Goal: Complete application form: Complete application form

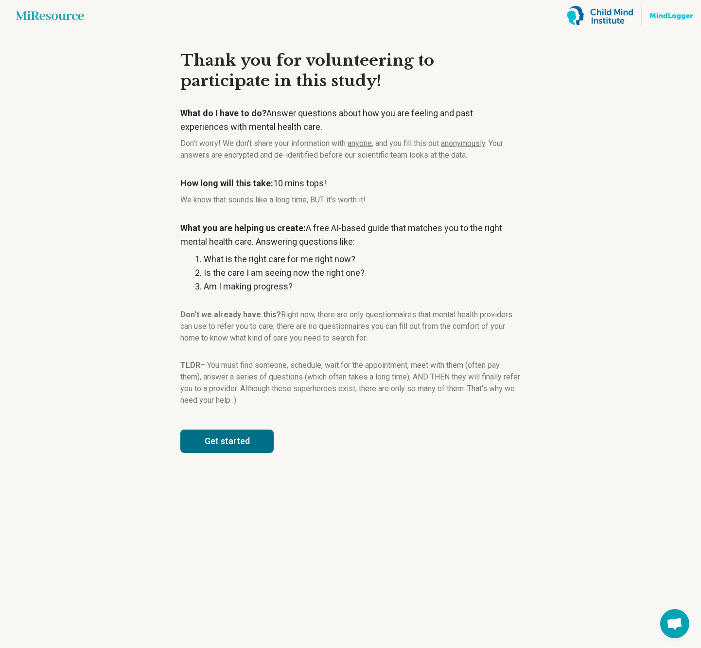
click at [245, 434] on button "Get started" at bounding box center [226, 440] width 93 height 23
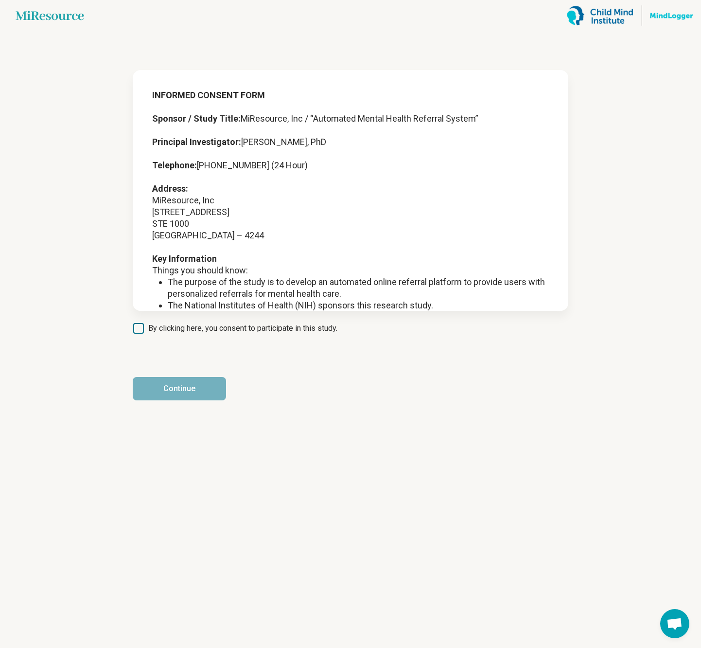
click at [250, 328] on span "By clicking here, you consent to participate in this study." at bounding box center [242, 328] width 189 height 12
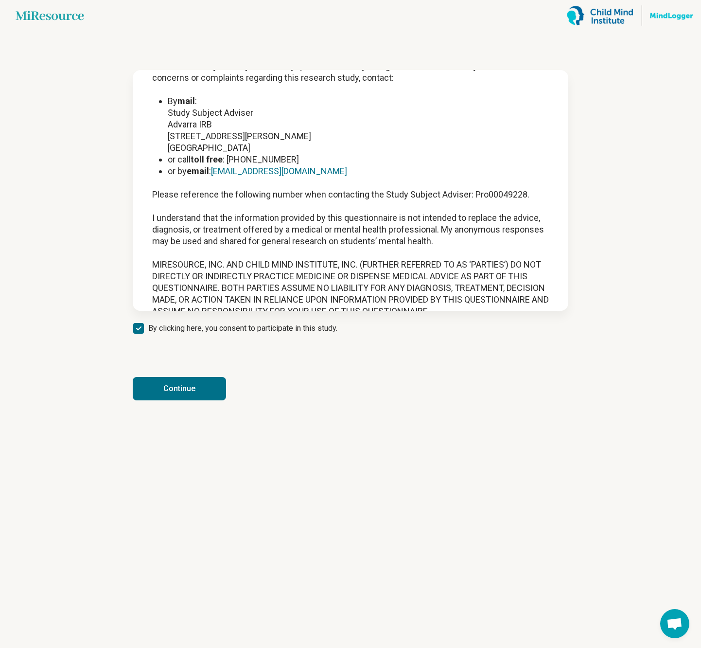
scroll to position [1257, 0]
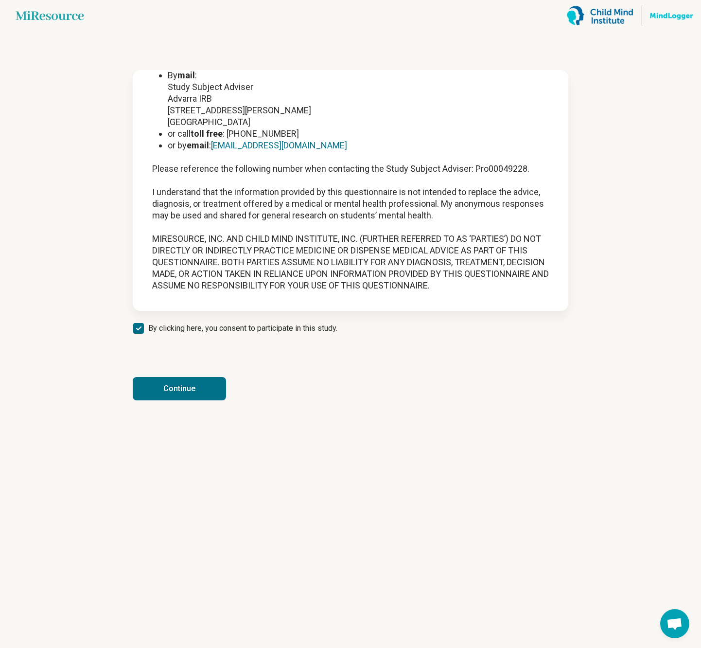
click at [210, 383] on button "Continue" at bounding box center [179, 388] width 93 height 23
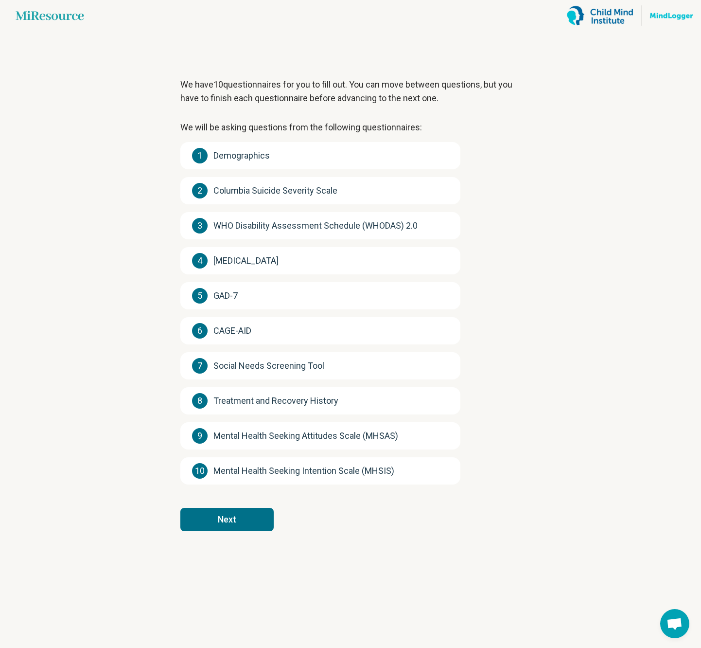
click at [244, 149] on span "Demographics" at bounding box center [241, 156] width 56 height 14
click at [259, 527] on button "Next" at bounding box center [226, 519] width 93 height 23
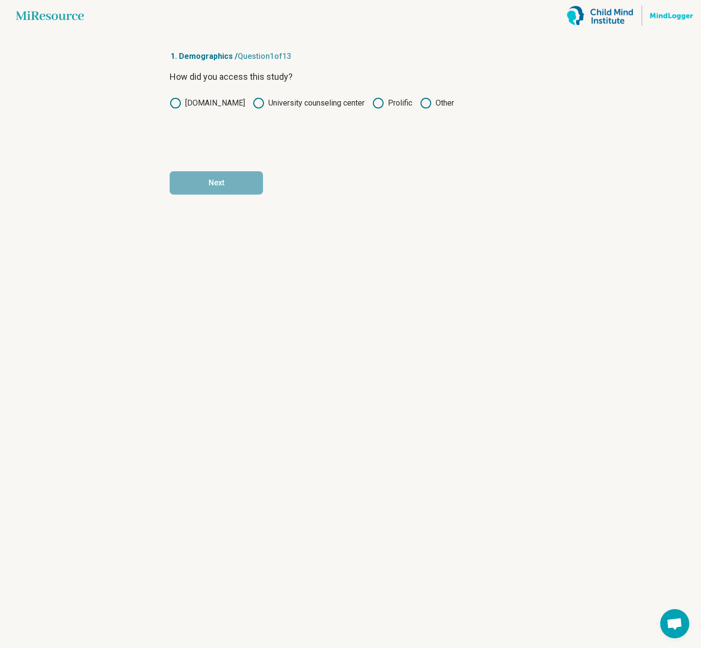
click at [392, 105] on label "Prolific" at bounding box center [392, 103] width 40 height 12
click at [243, 187] on button "Next" at bounding box center [216, 182] width 93 height 23
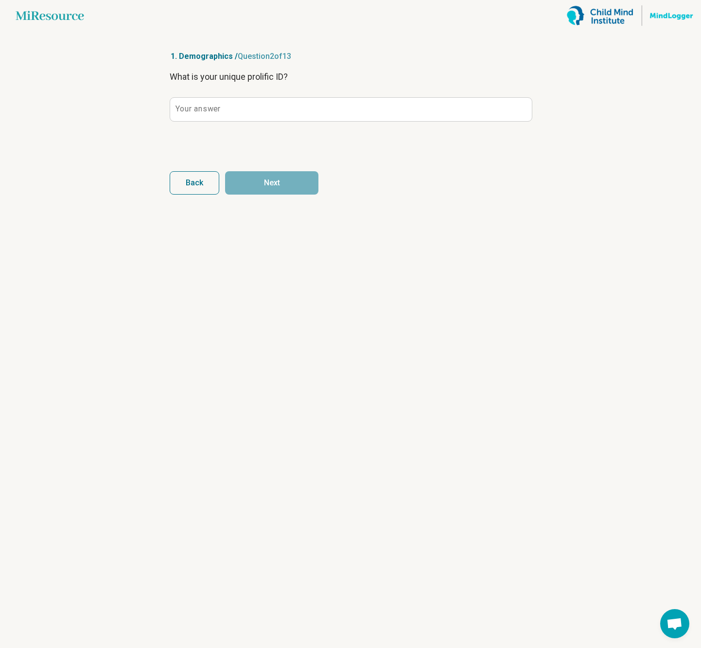
click at [201, 185] on span "Back" at bounding box center [195, 183] width 18 height 8
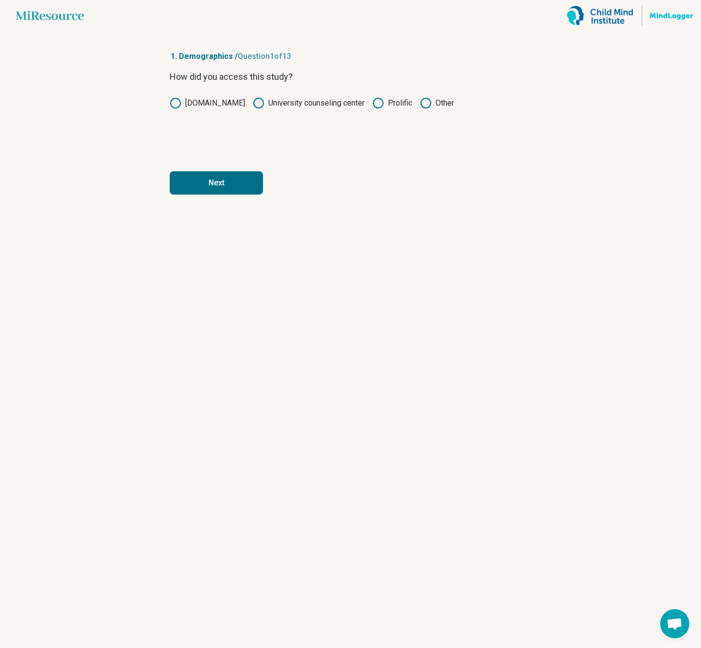
click at [249, 172] on button "Next" at bounding box center [216, 182] width 93 height 23
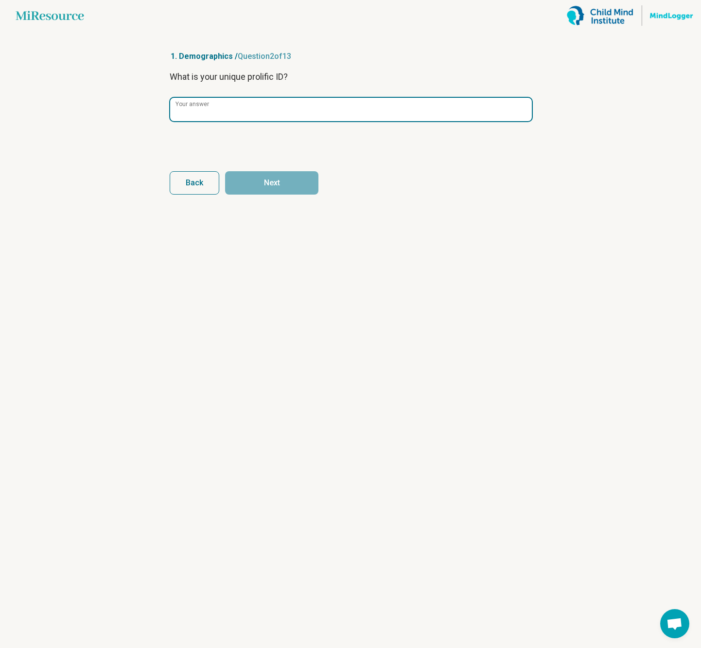
click at [263, 109] on input "Your answer" at bounding box center [351, 109] width 362 height 23
paste input "**********"
type input "**********"
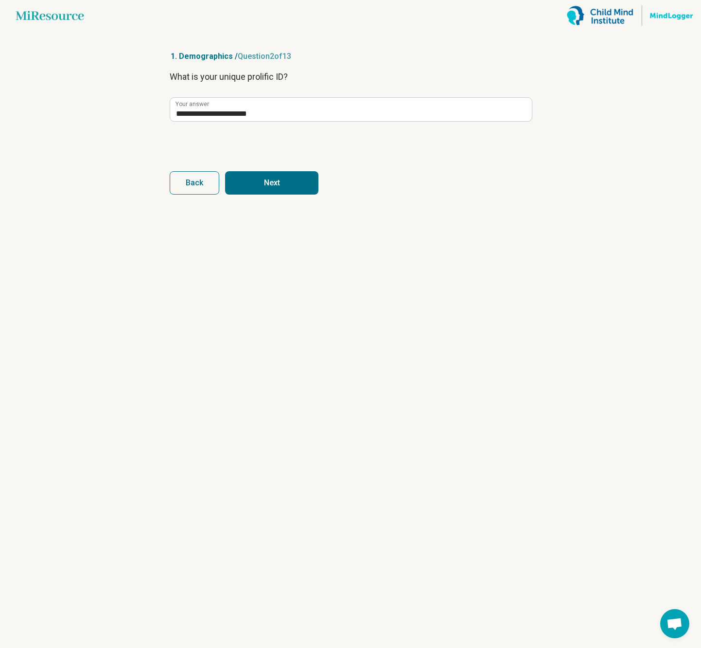
click at [293, 182] on button "Next" at bounding box center [271, 182] width 93 height 23
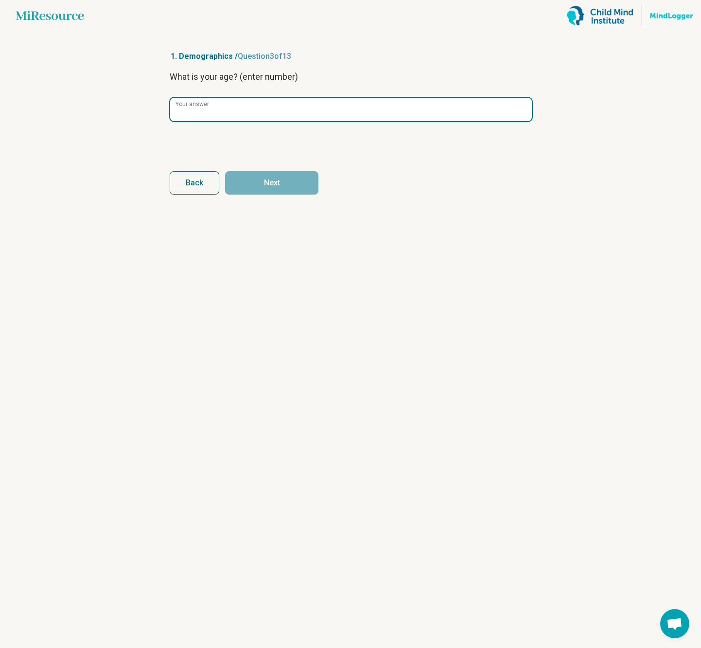
click at [243, 116] on input "Your answer" at bounding box center [351, 109] width 362 height 23
type input "**"
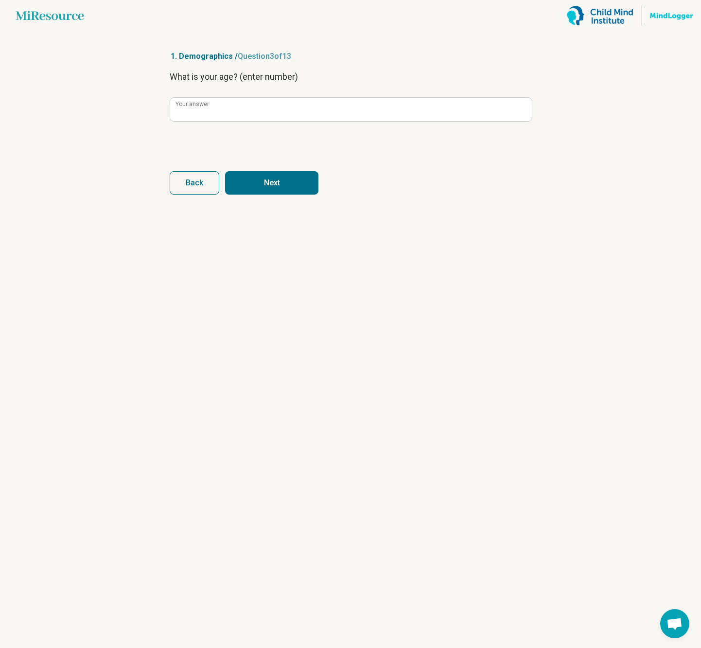
click at [302, 187] on button "Next" at bounding box center [271, 182] width 93 height 23
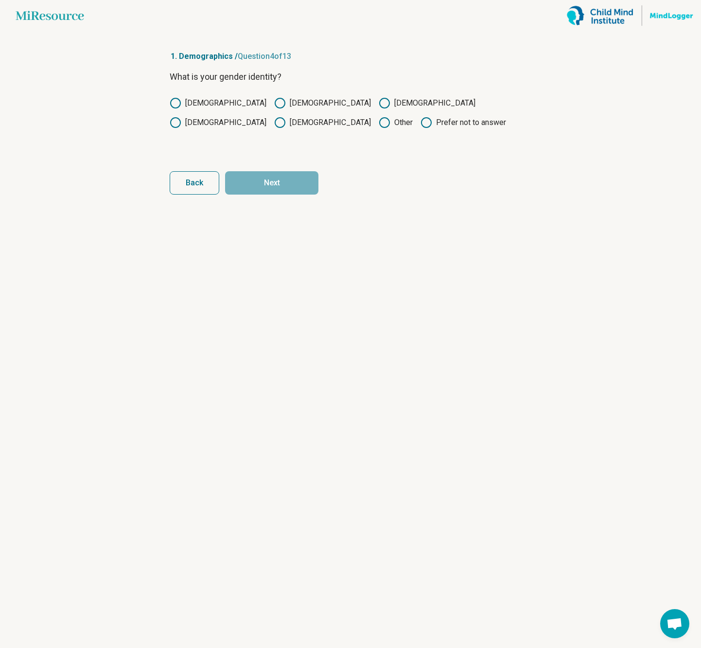
click at [193, 95] on div "What is your gender identity? [DEMOGRAPHIC_DATA] [DEMOGRAPHIC_DATA] [DEMOGRAPHI…" at bounding box center [351, 111] width 362 height 82
click at [195, 104] on label "[DEMOGRAPHIC_DATA]" at bounding box center [218, 103] width 97 height 12
click at [268, 161] on form "What is your gender identity? [DEMOGRAPHIC_DATA] [DEMOGRAPHIC_DATA] [DEMOGRAPHI…" at bounding box center [351, 132] width 362 height 124
click at [272, 168] on form "What is your gender identity? [DEMOGRAPHIC_DATA] [DEMOGRAPHIC_DATA] [DEMOGRAPHI…" at bounding box center [351, 132] width 362 height 124
click at [277, 177] on button "Next" at bounding box center [271, 182] width 93 height 23
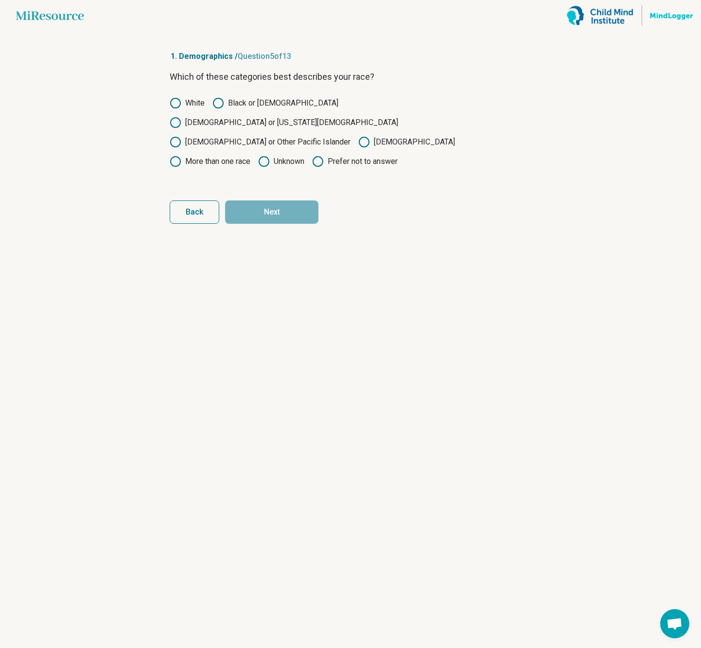
click at [190, 108] on label "White" at bounding box center [187, 103] width 35 height 12
click at [269, 200] on button "Next" at bounding box center [271, 211] width 93 height 23
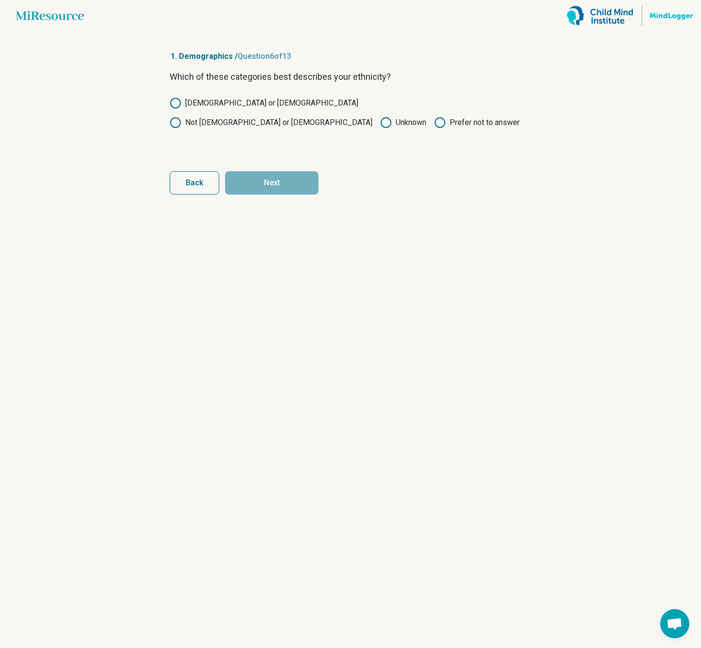
click at [220, 98] on label "[DEMOGRAPHIC_DATA] or [DEMOGRAPHIC_DATA]" at bounding box center [264, 103] width 189 height 12
drag, startPoint x: 285, startPoint y: 169, endPoint x: 286, endPoint y: 184, distance: 15.1
click at [285, 172] on form "Which of these categories best describes your ethnicity? [DEMOGRAPHIC_DATA] or …" at bounding box center [351, 132] width 362 height 124
click at [286, 184] on button "Next" at bounding box center [271, 182] width 93 height 23
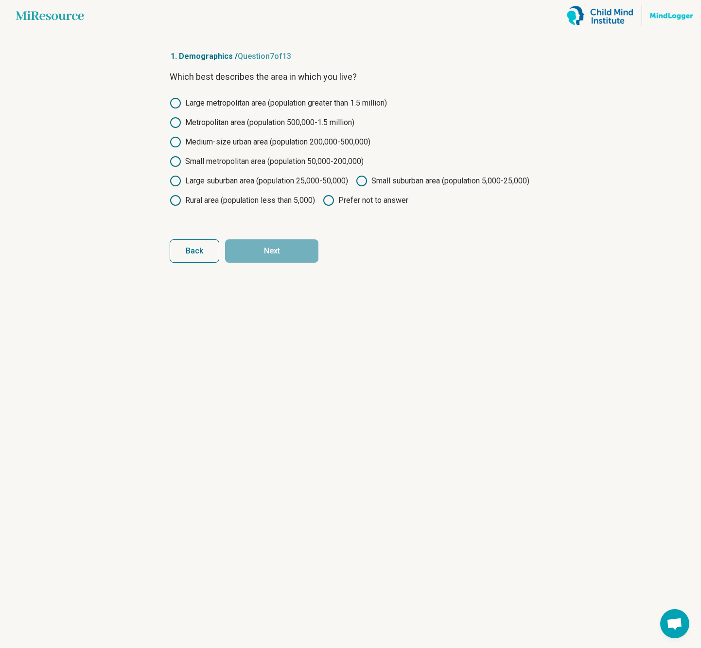
click at [356, 187] on label "Small suburban area (population 5,000-25,000)" at bounding box center [443, 181] width 174 height 12
click at [300, 263] on button "Next" at bounding box center [271, 250] width 93 height 23
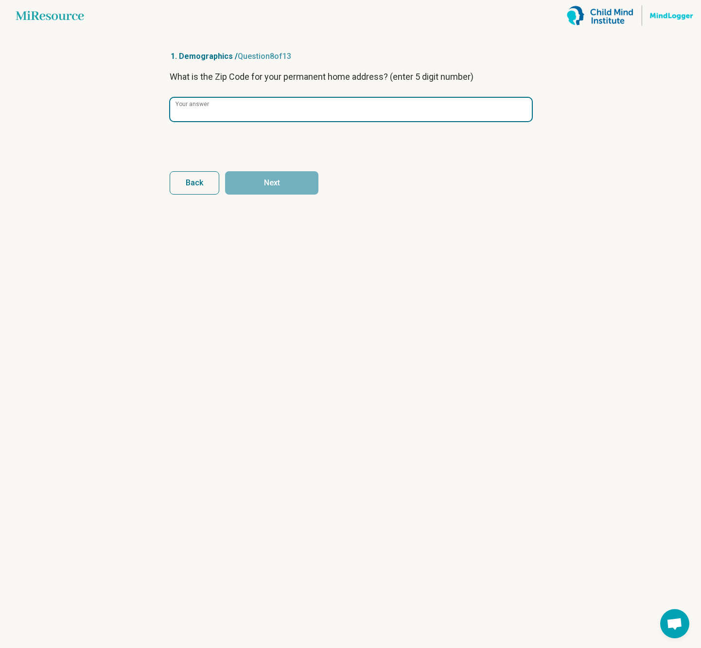
click at [333, 112] on input "Your answer" at bounding box center [351, 109] width 362 height 23
type input "*****"
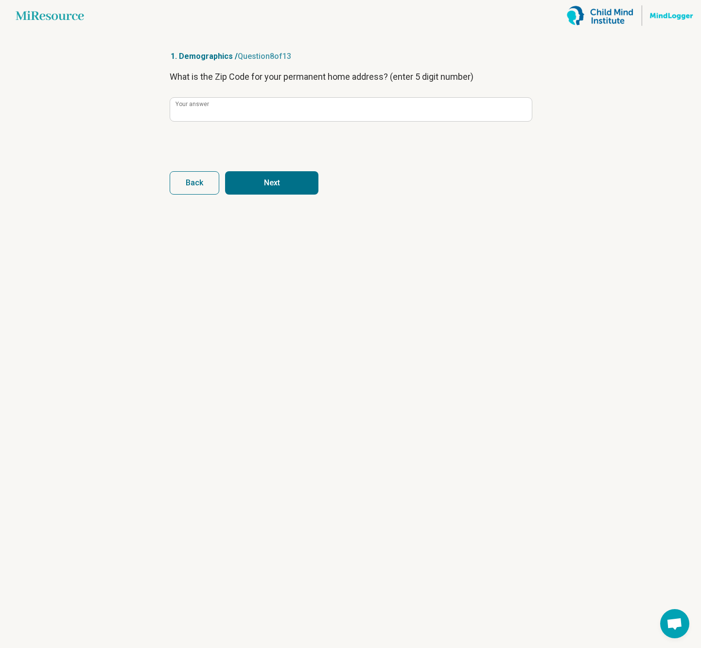
click at [296, 184] on button "Next" at bounding box center [271, 182] width 93 height 23
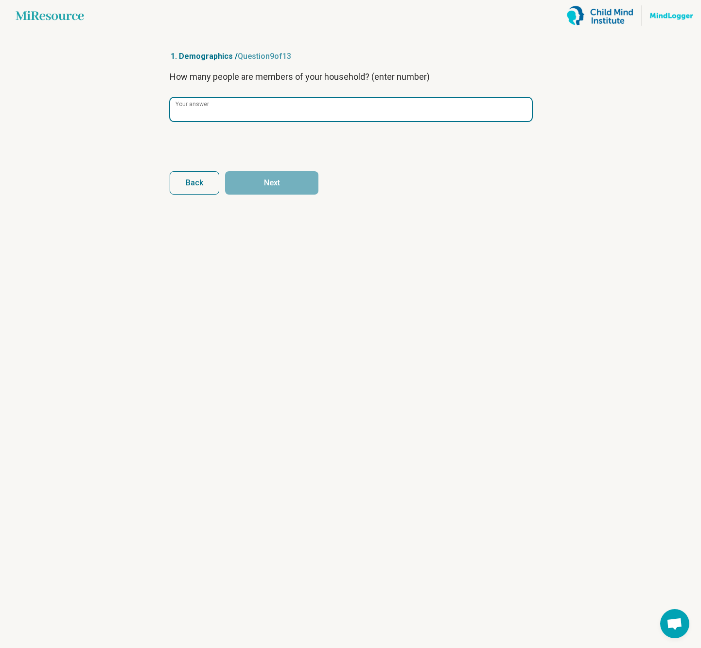
click at [273, 115] on input "Your answer" at bounding box center [351, 109] width 362 height 23
type input "*"
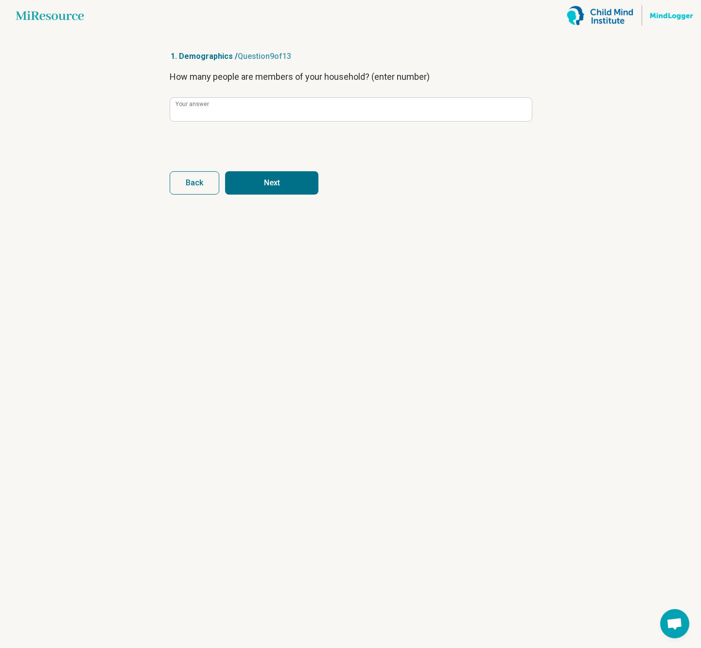
click at [304, 174] on button "Next" at bounding box center [271, 182] width 93 height 23
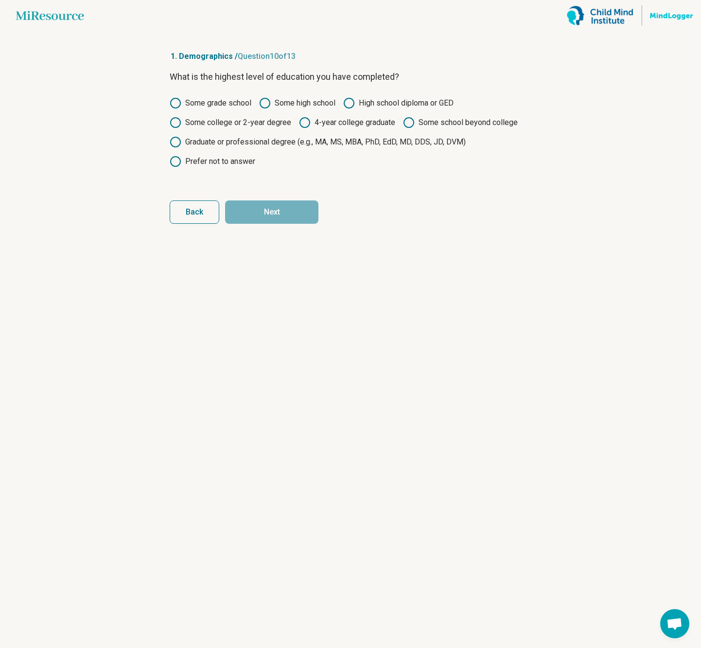
click at [212, 124] on label "Some college or 2-year degree" at bounding box center [231, 123] width 122 height 12
click at [300, 236] on article "1. Demographics / Question 10 of 13 What is the highest level of education you …" at bounding box center [350, 339] width 393 height 617
click at [298, 224] on article "1. Demographics / Question 10 of 13 What is the highest level of education you …" at bounding box center [350, 339] width 393 height 617
click at [299, 213] on button "Next" at bounding box center [271, 211] width 93 height 23
click at [212, 196] on form "What is the highest level of education your parent/guardian completed? Some gra…" at bounding box center [351, 147] width 362 height 154
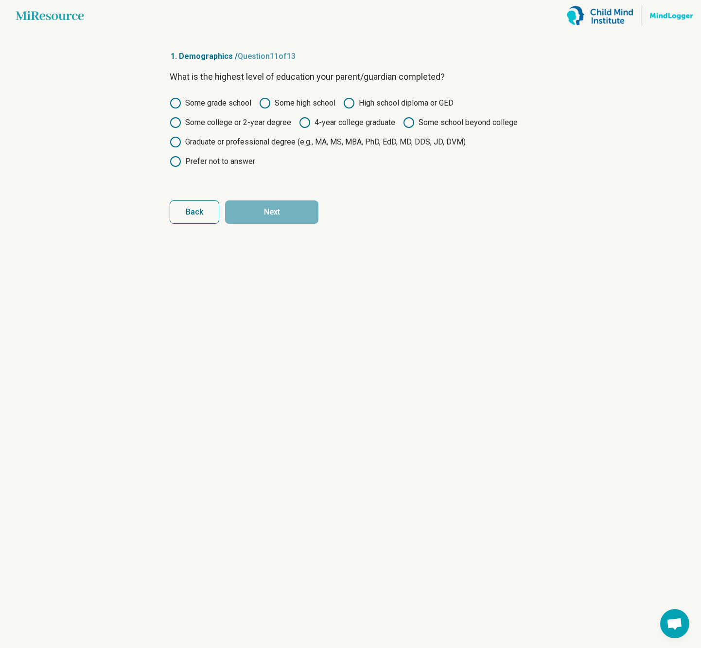
click at [212, 208] on button "Back" at bounding box center [195, 211] width 50 height 23
click at [283, 203] on button "Next" at bounding box center [271, 211] width 93 height 23
click at [386, 148] on div "Some grade school Some high school High school diploma or GED Some college or 2…" at bounding box center [351, 132] width 362 height 70
click at [286, 146] on label "Graduate or professional degree (e.g., MA, MS, MBA, PhD, EdD, MD, DDS, JD, DVM)" at bounding box center [318, 142] width 296 height 12
click at [301, 214] on button "Next" at bounding box center [271, 211] width 93 height 23
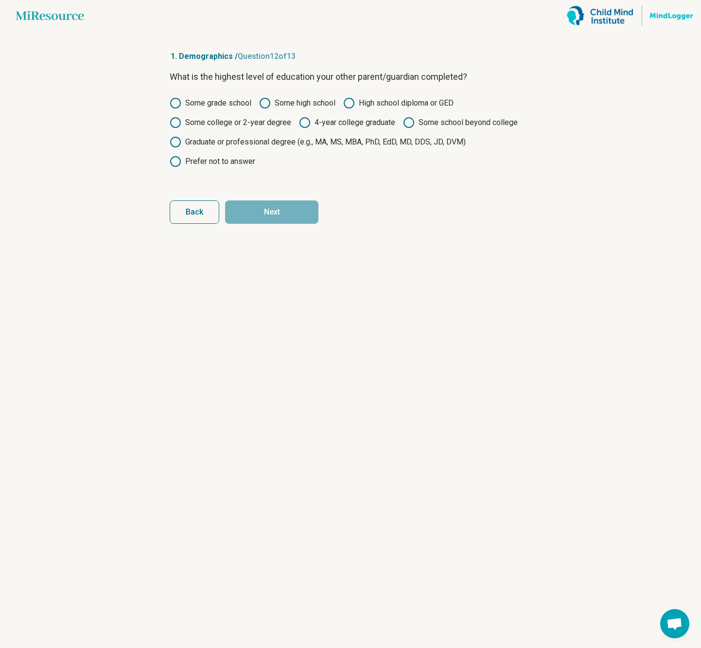
click at [195, 209] on span "Back" at bounding box center [195, 212] width 18 height 8
click at [255, 207] on button "Next" at bounding box center [271, 211] width 93 height 23
click at [214, 215] on button "Back" at bounding box center [195, 211] width 50 height 23
click at [265, 212] on button "Next" at bounding box center [271, 211] width 93 height 23
click at [392, 102] on label "High school diploma or GED" at bounding box center [398, 103] width 110 height 12
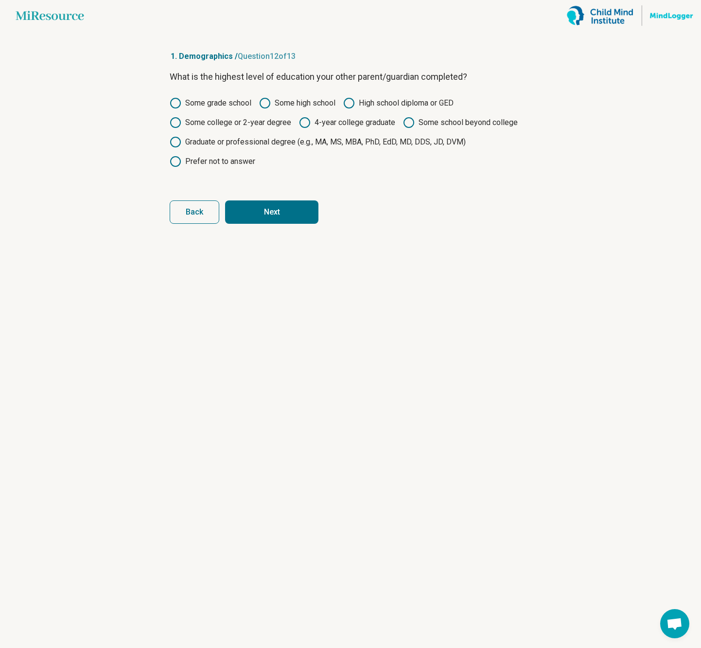
click at [295, 211] on button "Next" at bounding box center [271, 211] width 93 height 23
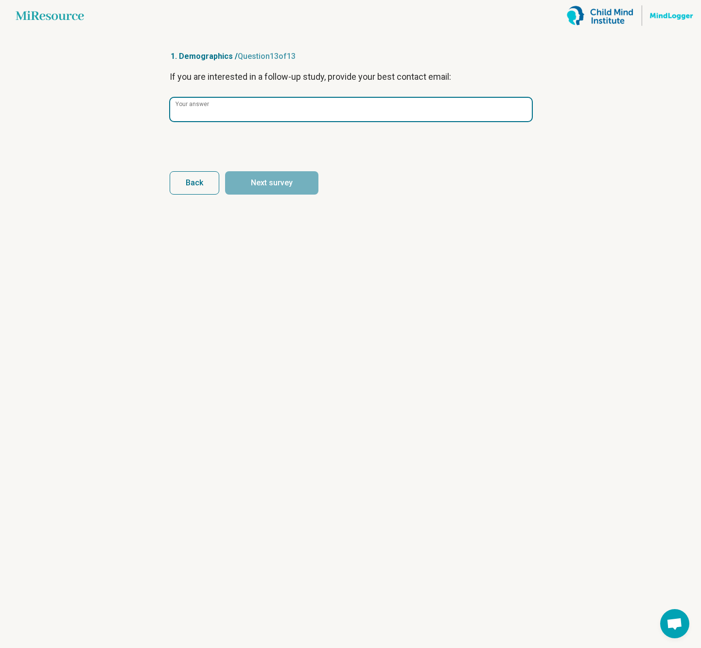
click at [234, 111] on input "Your answer" at bounding box center [351, 109] width 362 height 23
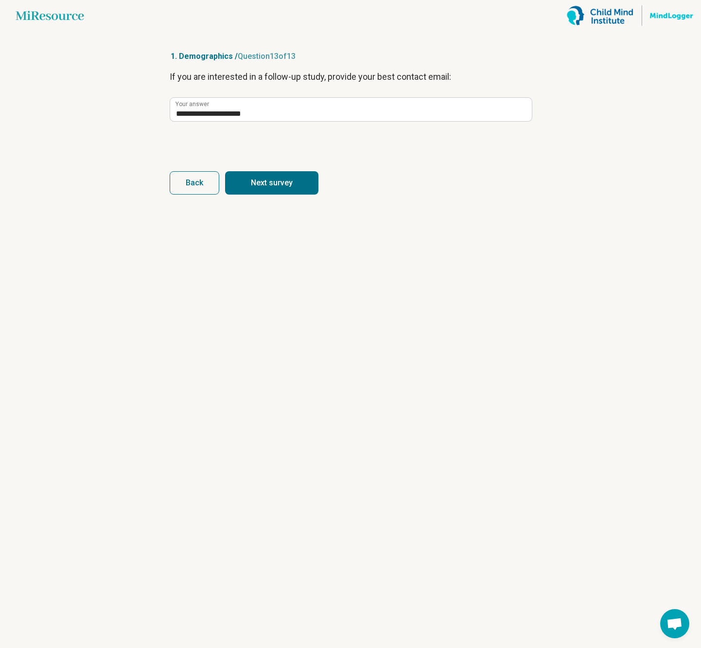
click at [285, 187] on button "Next survey" at bounding box center [271, 182] width 93 height 23
type input "**********"
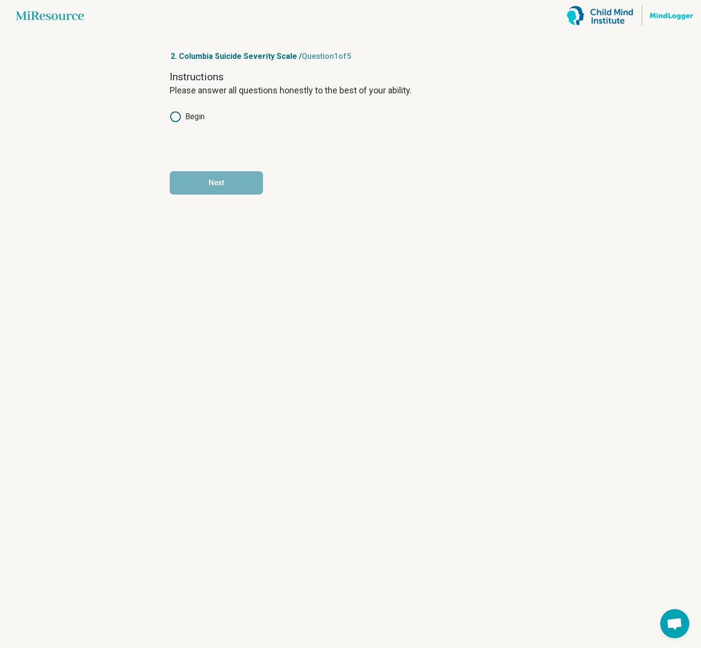
click at [183, 118] on label "Begin" at bounding box center [187, 117] width 35 height 12
click at [215, 178] on button "Next" at bounding box center [216, 182] width 93 height 23
drag, startPoint x: 210, startPoint y: 114, endPoint x: 225, endPoint y: 134, distance: 25.0
click at [215, 126] on div "In the past month, Have you wished you were dead or wished you could go to slee…" at bounding box center [351, 111] width 362 height 82
click at [205, 109] on div "In the past month, Have you wished you were dead or wished you could go to slee…" at bounding box center [351, 111] width 362 height 82
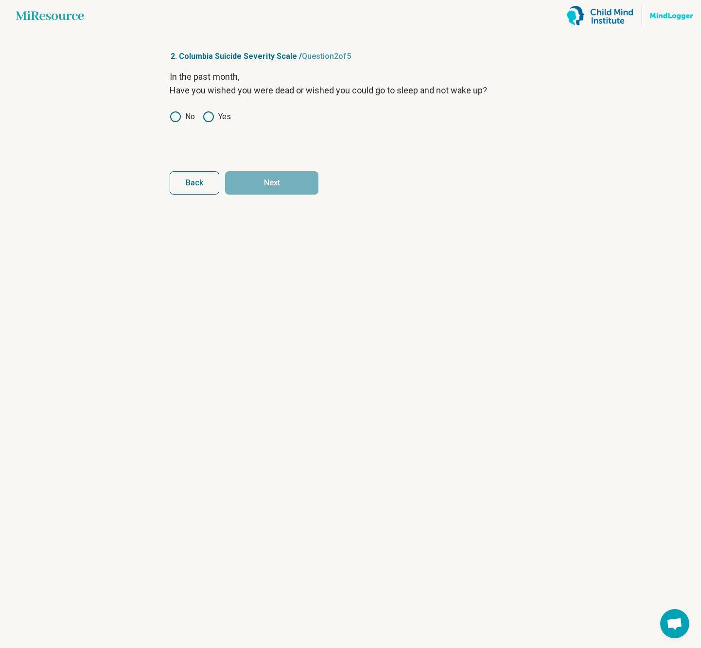
drag, startPoint x: 210, startPoint y: 112, endPoint x: 213, endPoint y: 119, distance: 7.8
click at [211, 116] on icon at bounding box center [209, 117] width 12 height 12
drag, startPoint x: 259, startPoint y: 166, endPoint x: 262, endPoint y: 174, distance: 8.6
click at [260, 168] on form "In the past month, Have you wished you were dead or wished you could go to slee…" at bounding box center [351, 132] width 362 height 124
click at [262, 175] on button "Next" at bounding box center [271, 182] width 93 height 23
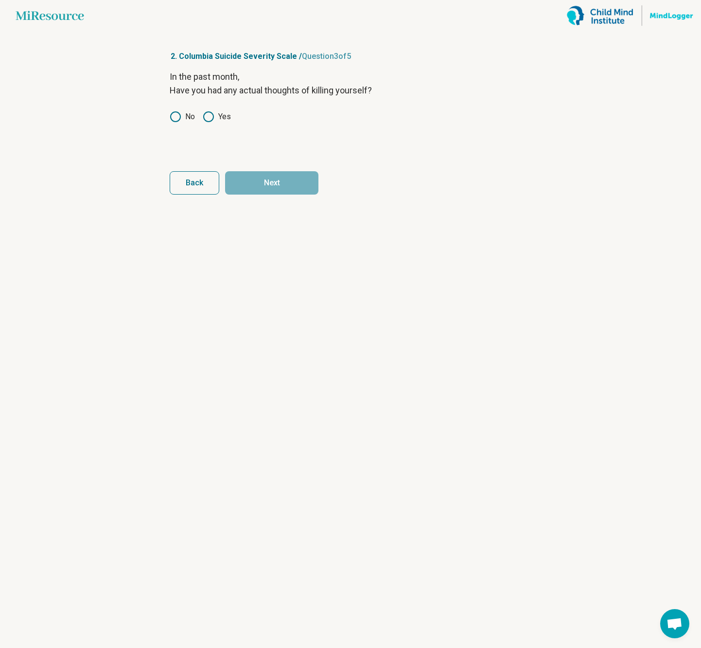
click at [180, 117] on icon at bounding box center [176, 117] width 12 height 12
click at [268, 177] on button "Next" at bounding box center [271, 182] width 93 height 23
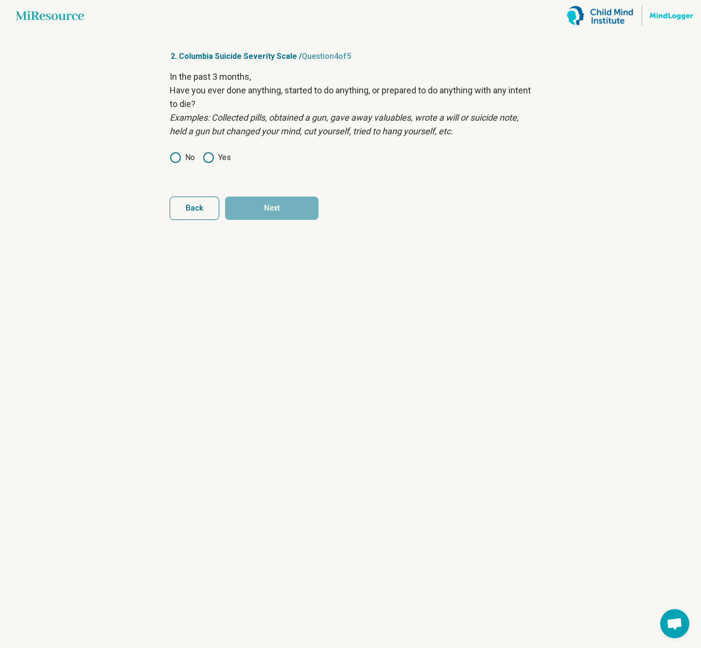
click at [194, 158] on label "No" at bounding box center [182, 158] width 25 height 12
click at [315, 208] on button "Next" at bounding box center [271, 207] width 93 height 23
click at [175, 159] on icon at bounding box center [176, 158] width 12 height 12
click at [291, 212] on button "Next survey" at bounding box center [271, 207] width 93 height 23
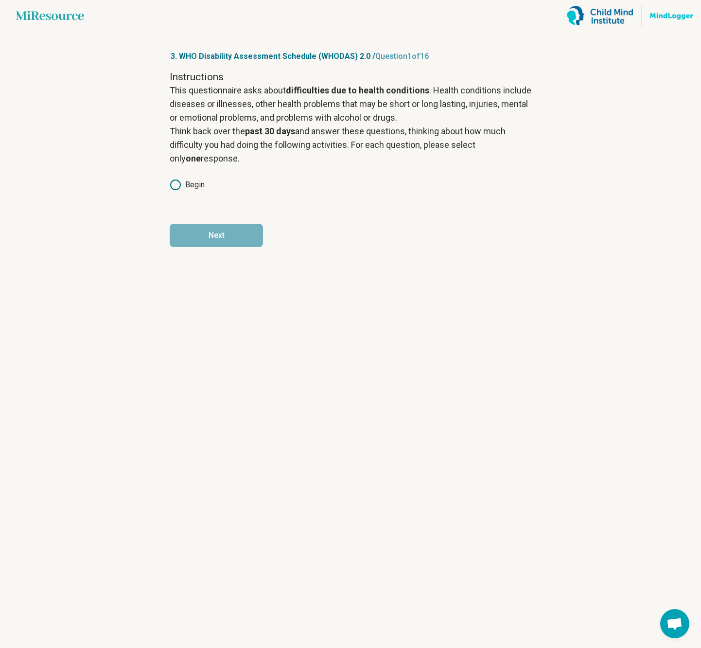
click at [197, 189] on label "Begin" at bounding box center [187, 185] width 35 height 12
click at [217, 240] on button "Next" at bounding box center [216, 235] width 93 height 23
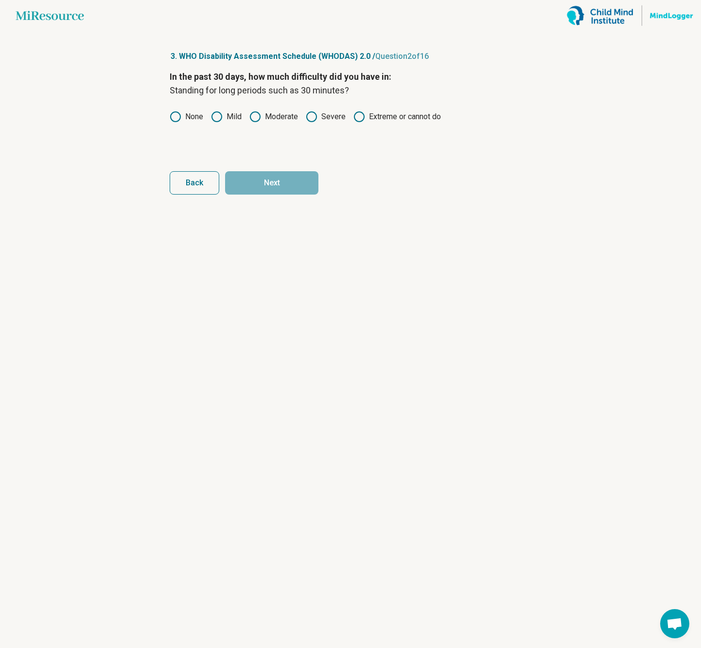
click at [184, 115] on label "None" at bounding box center [187, 117] width 34 height 12
click at [224, 121] on label "Mild" at bounding box center [226, 117] width 31 height 12
click at [190, 119] on label "None" at bounding box center [187, 117] width 34 height 12
click at [257, 186] on button "Next" at bounding box center [271, 182] width 93 height 23
click at [202, 115] on label "None" at bounding box center [187, 117] width 34 height 12
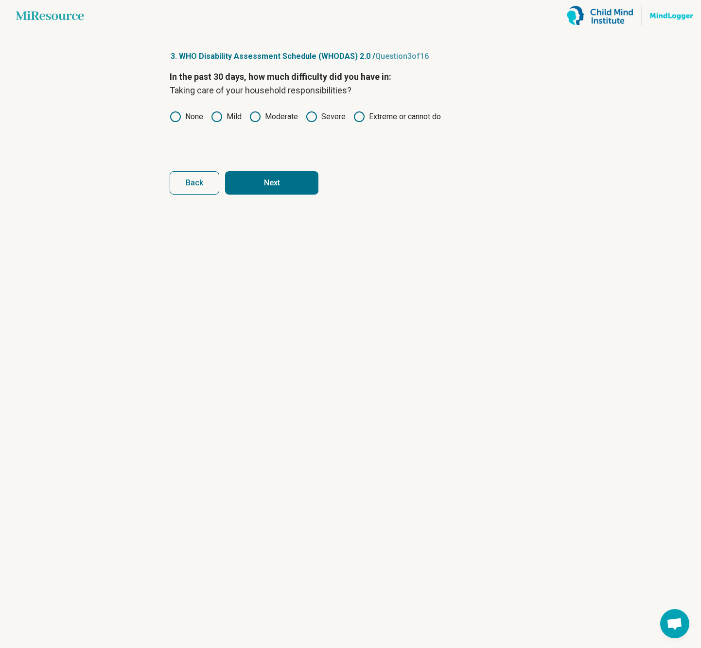
click at [268, 180] on button "Next" at bounding box center [271, 182] width 93 height 23
click at [192, 117] on label "None" at bounding box center [187, 117] width 34 height 12
click at [251, 179] on button "Next" at bounding box center [271, 182] width 93 height 23
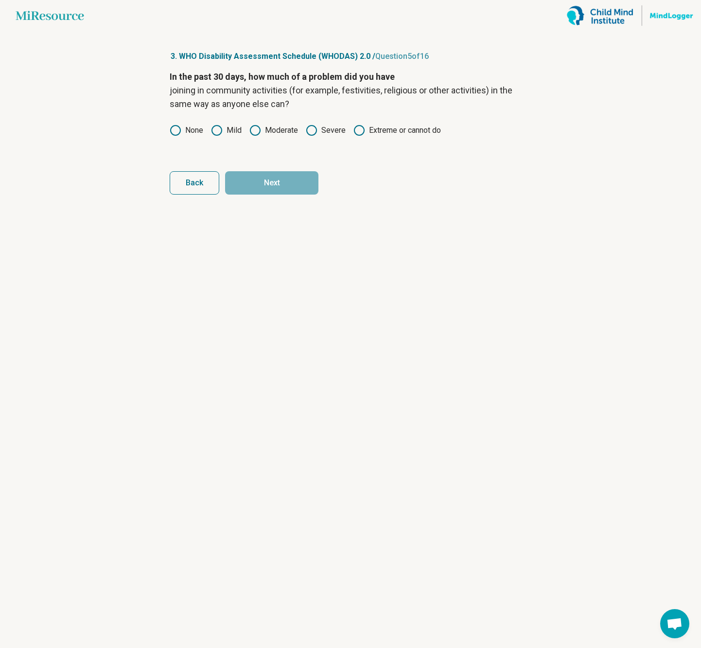
click at [191, 132] on label "None" at bounding box center [187, 130] width 34 height 12
click at [276, 181] on button "Next" at bounding box center [271, 182] width 93 height 23
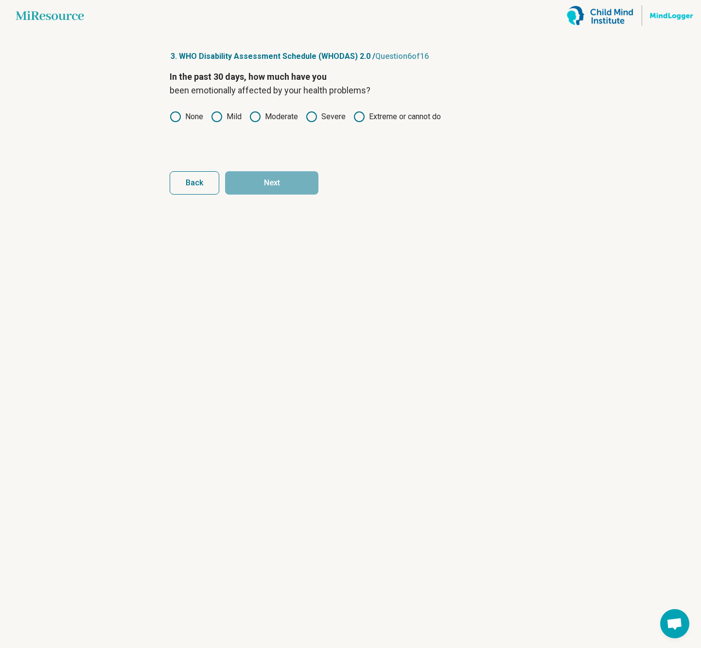
click at [197, 121] on label "None" at bounding box center [187, 117] width 34 height 12
click at [276, 181] on button "Next" at bounding box center [271, 182] width 93 height 23
click at [197, 118] on label "None" at bounding box center [187, 117] width 34 height 12
click at [267, 177] on button "Next" at bounding box center [271, 182] width 93 height 23
click at [181, 115] on label "None" at bounding box center [187, 117] width 34 height 12
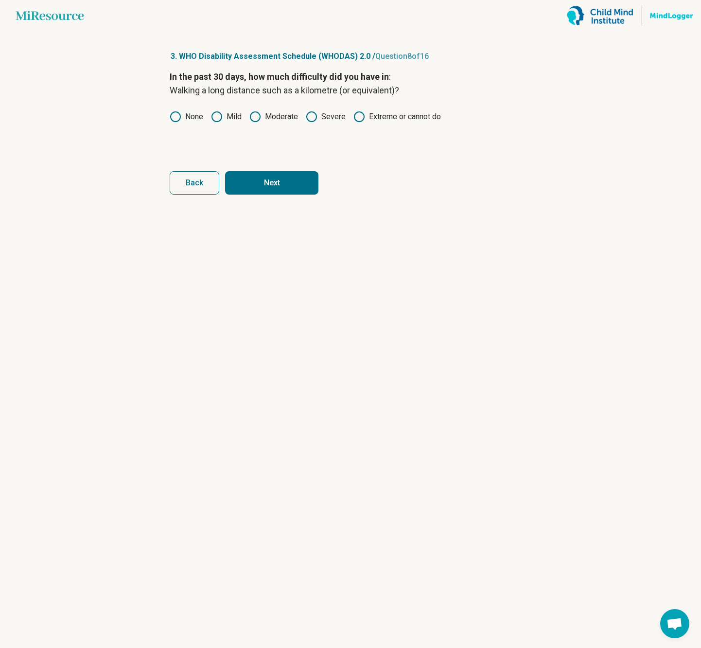
click at [287, 181] on button "Next" at bounding box center [271, 182] width 93 height 23
click at [181, 118] on icon at bounding box center [176, 117] width 12 height 12
click at [255, 184] on button "Next" at bounding box center [271, 182] width 93 height 23
click at [189, 113] on label "None" at bounding box center [187, 117] width 34 height 12
click at [273, 175] on button "Next" at bounding box center [271, 182] width 93 height 23
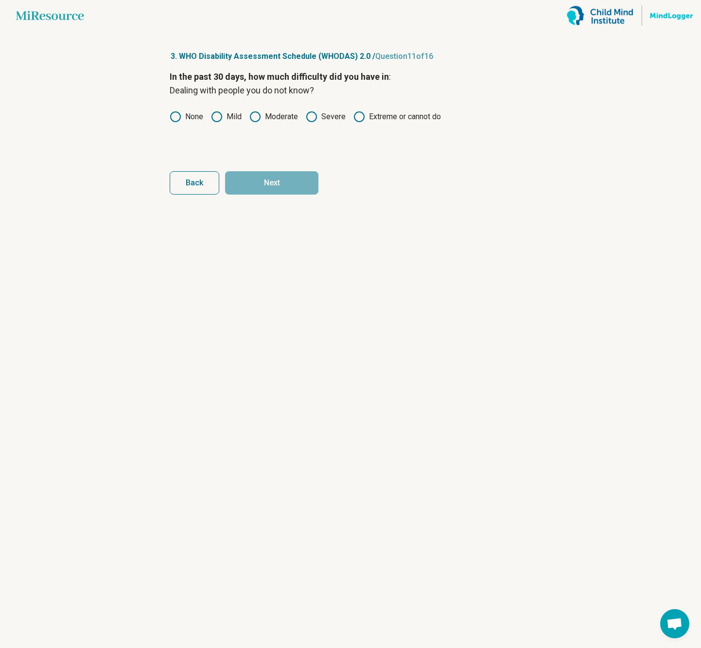
click at [202, 118] on label "None" at bounding box center [187, 117] width 34 height 12
click at [278, 178] on button "Next" at bounding box center [271, 182] width 93 height 23
click at [198, 123] on div "In the past 30 days, how much difficulty did you have in : Maintaining a friend…" at bounding box center [351, 111] width 362 height 82
click at [186, 115] on label "None" at bounding box center [187, 117] width 34 height 12
click at [263, 181] on button "Next" at bounding box center [271, 182] width 93 height 23
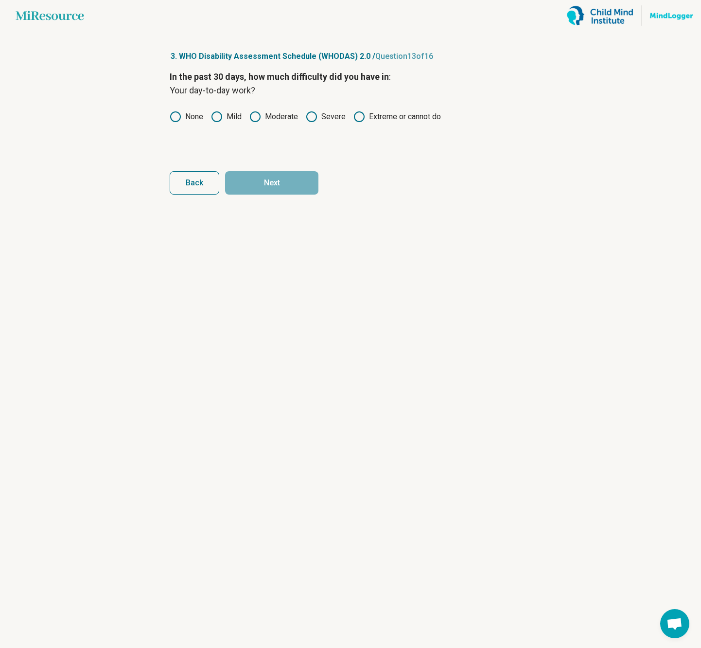
click at [191, 118] on label "None" at bounding box center [187, 117] width 34 height 12
click at [272, 180] on button "Next" at bounding box center [271, 182] width 93 height 23
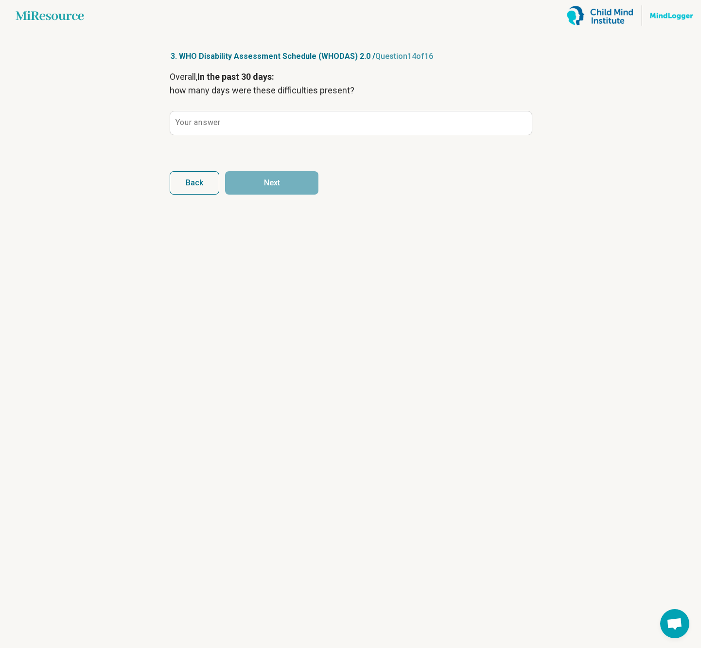
click at [209, 173] on button "Back" at bounding box center [195, 182] width 50 height 23
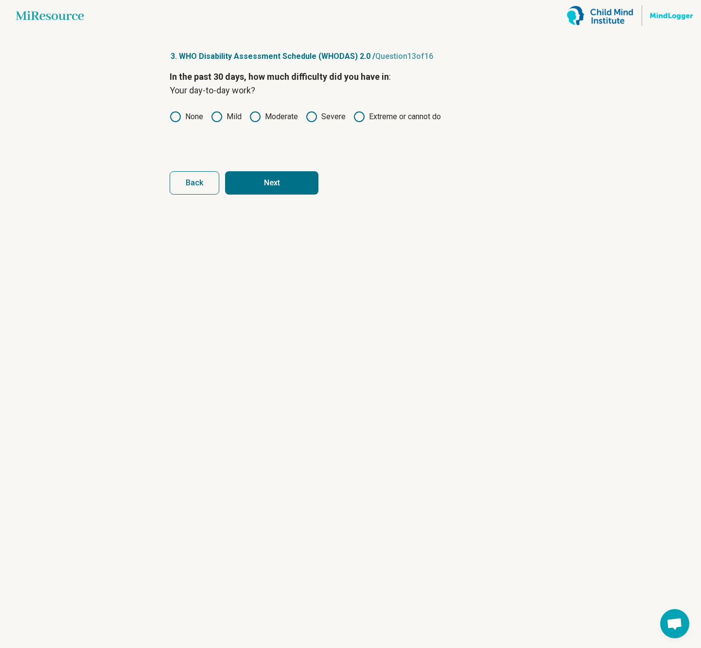
click at [302, 185] on button "Next" at bounding box center [271, 182] width 93 height 23
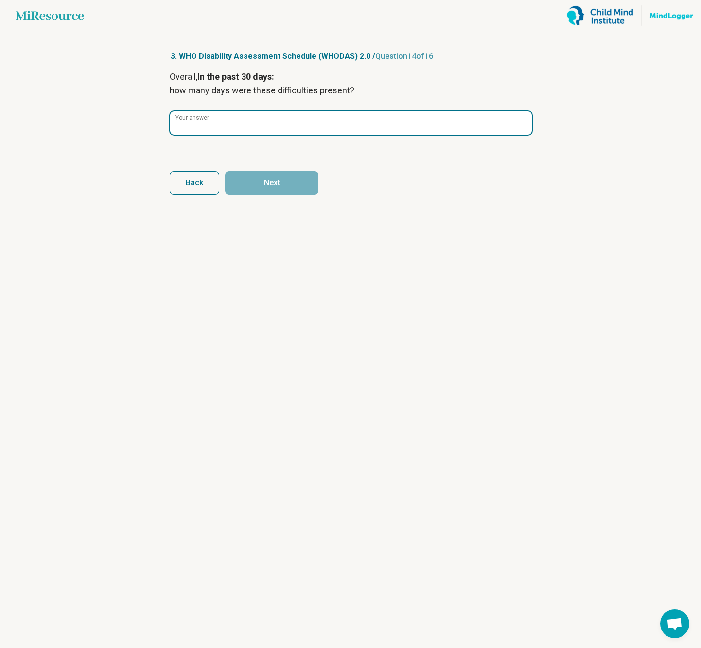
click at [223, 125] on input "Your answer" at bounding box center [351, 122] width 362 height 23
type input "*"
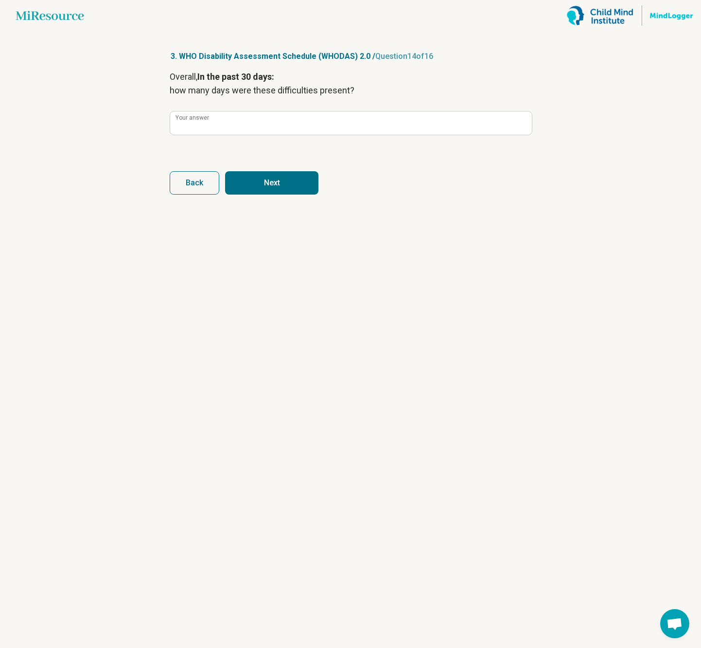
click at [280, 181] on button "Next" at bounding box center [271, 182] width 93 height 23
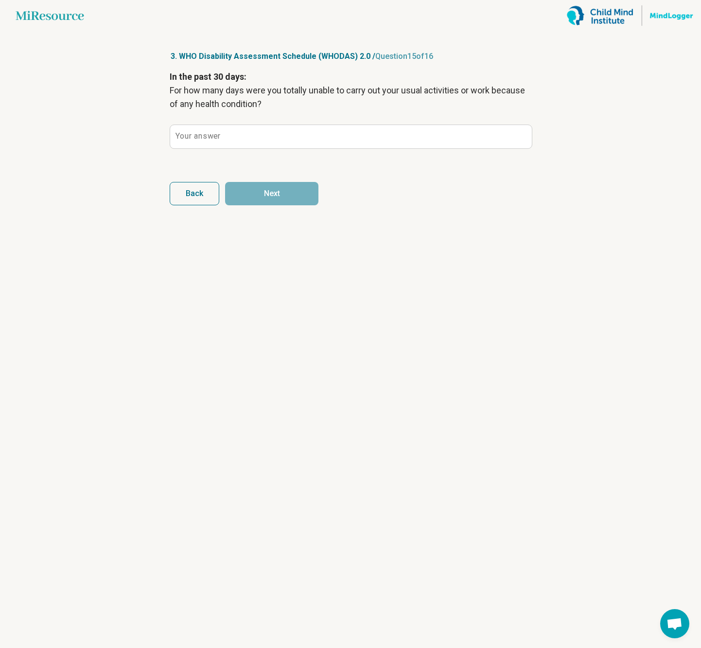
click at [246, 148] on div "Your answer" at bounding box center [351, 136] width 362 height 24
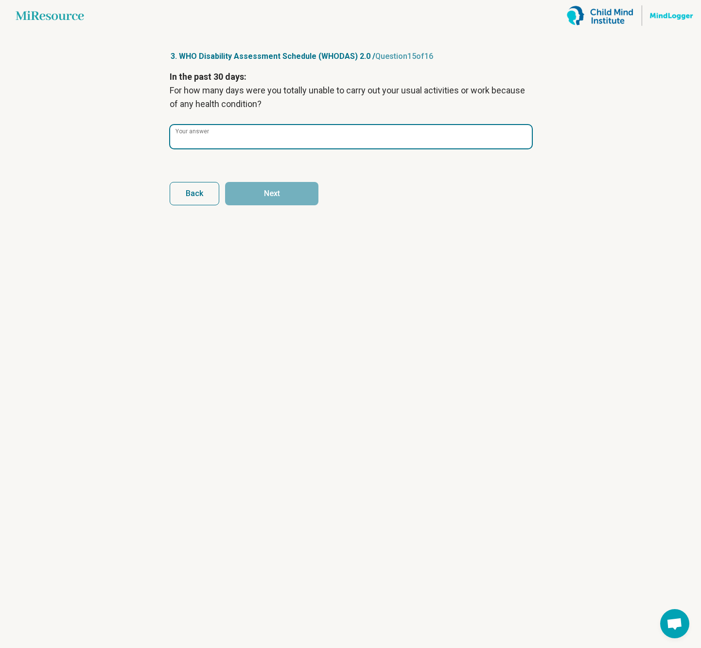
click at [246, 146] on input "Your answer" at bounding box center [351, 136] width 362 height 23
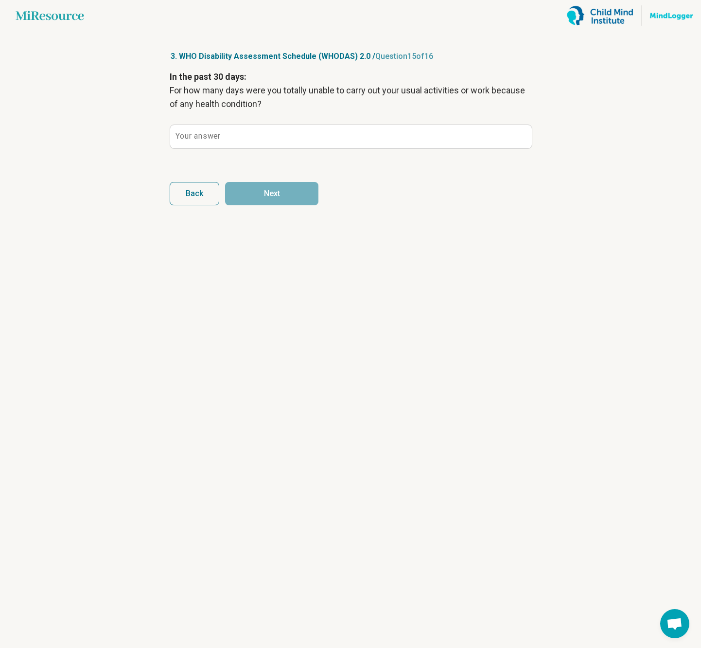
click at [199, 194] on span "Back" at bounding box center [195, 194] width 18 height 8
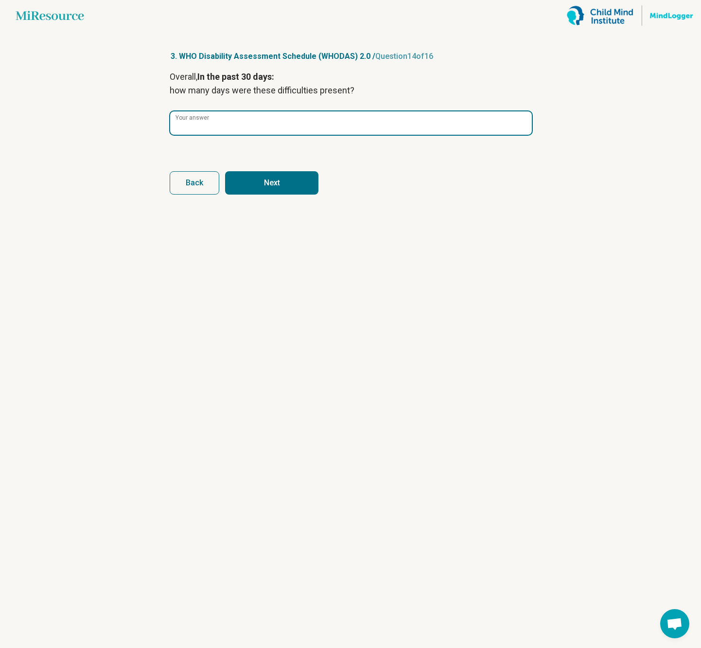
drag, startPoint x: 204, startPoint y: 133, endPoint x: 66, endPoint y: 124, distance: 138.4
click at [67, 124] on main "Miresource logo 3. WHO Disability Assessment Schedule (WHODAS) 2.0 / Question 1…" at bounding box center [350, 324] width 701 height 648
type input "**"
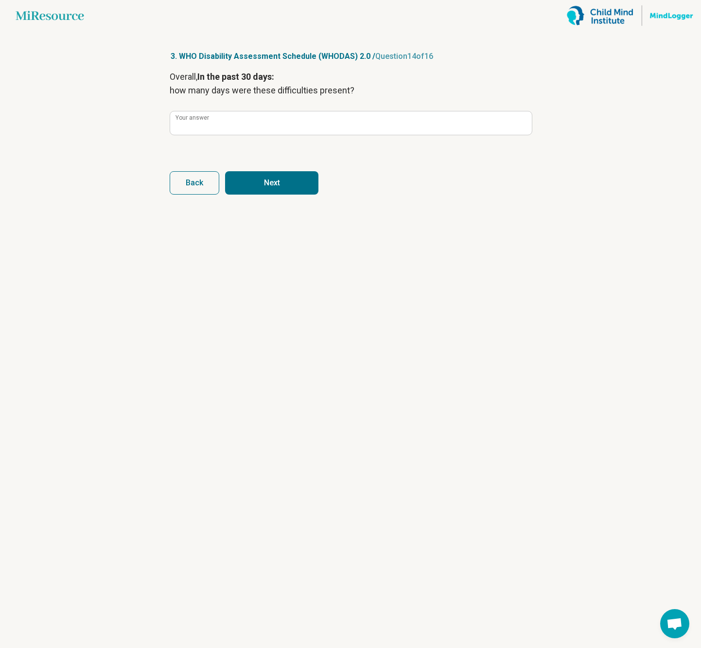
click at [272, 183] on button "Next" at bounding box center [271, 182] width 93 height 23
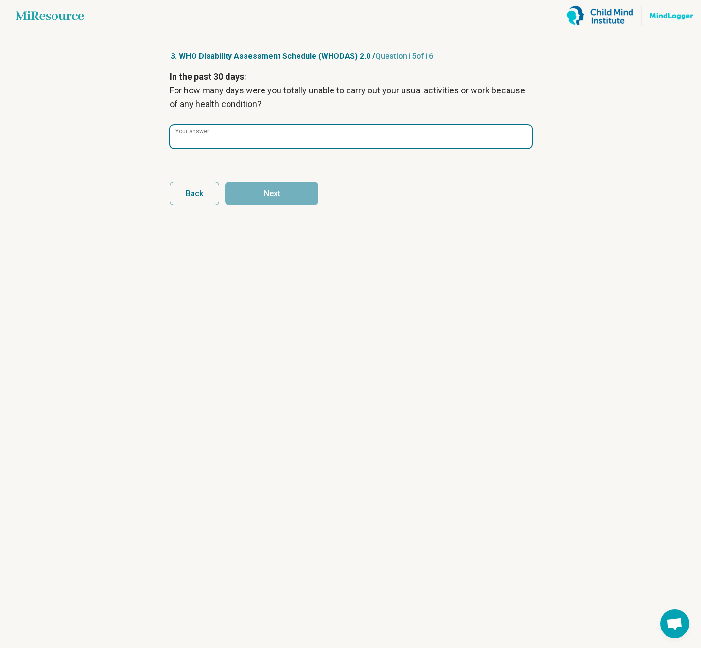
click at [393, 127] on input "Your answer" at bounding box center [351, 136] width 362 height 23
type input "*"
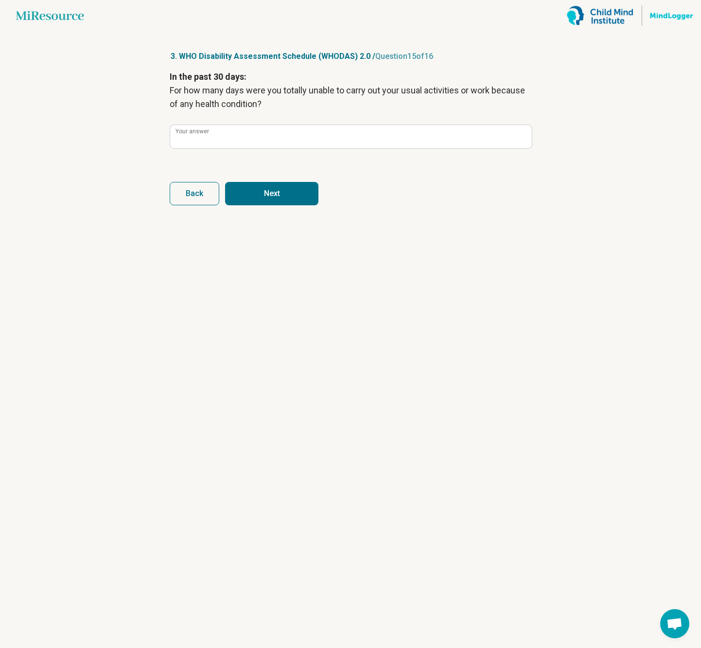
click at [304, 191] on button "Next" at bounding box center [271, 193] width 93 height 23
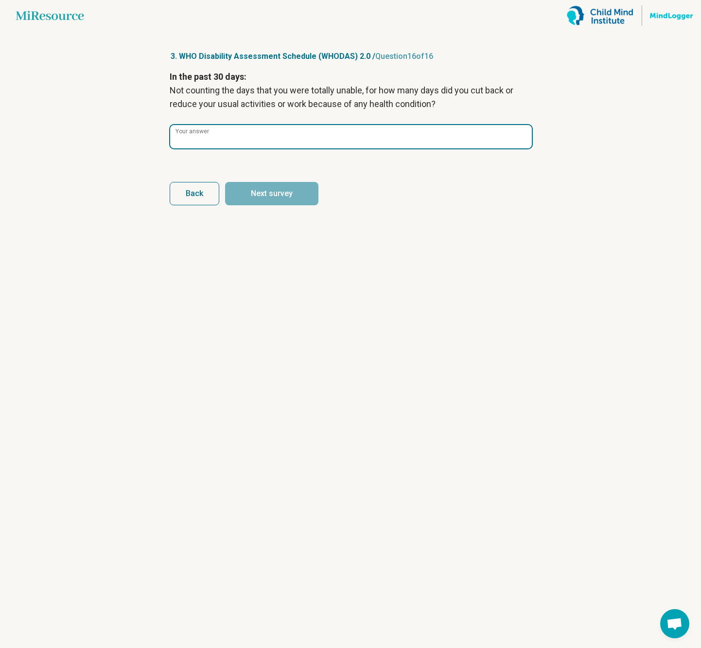
click at [337, 141] on input "Your answer" at bounding box center [351, 136] width 362 height 23
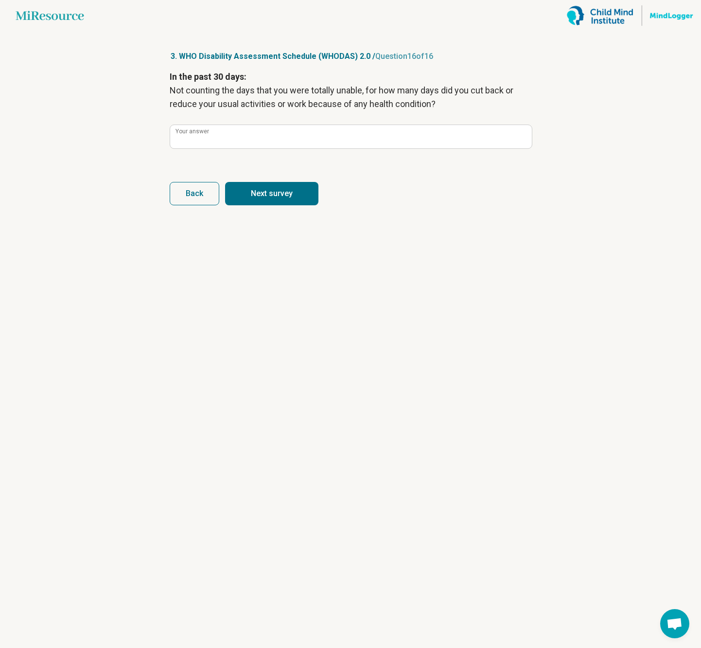
click at [239, 197] on button "Next survey" at bounding box center [271, 193] width 93 height 23
type input "*"
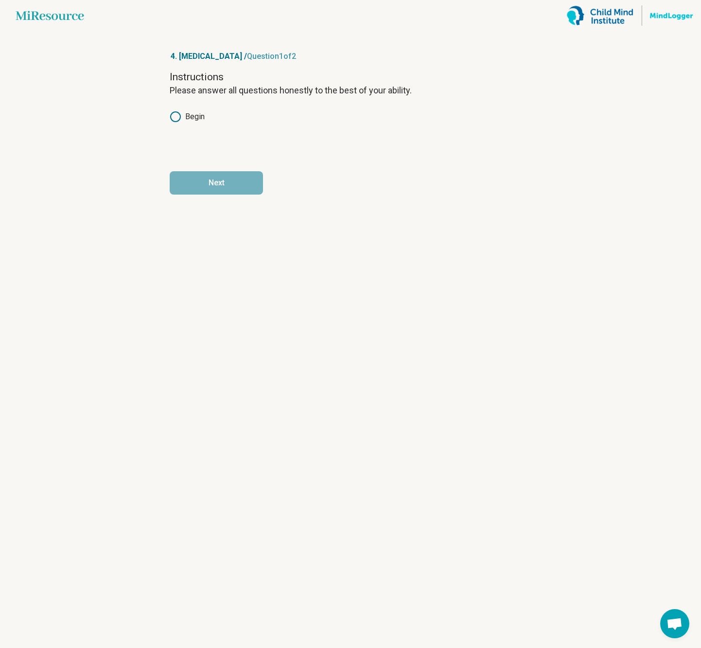
click at [194, 116] on label "Begin" at bounding box center [187, 117] width 35 height 12
click at [257, 177] on button "Next" at bounding box center [216, 182] width 93 height 23
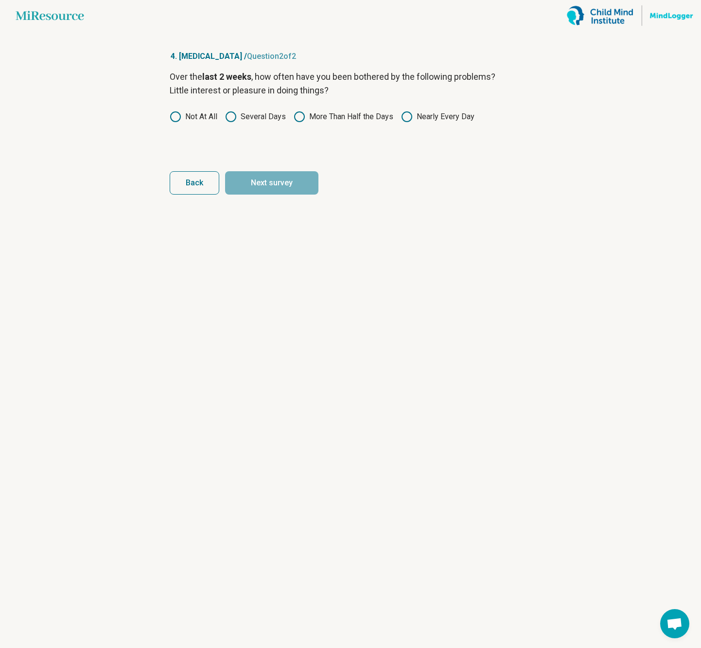
click at [273, 117] on label "Several Days" at bounding box center [255, 117] width 61 height 12
click at [268, 179] on button "Next survey" at bounding box center [271, 182] width 93 height 23
click at [243, 117] on label "Several Days" at bounding box center [255, 117] width 61 height 12
click at [258, 177] on button "Next survey" at bounding box center [271, 182] width 93 height 23
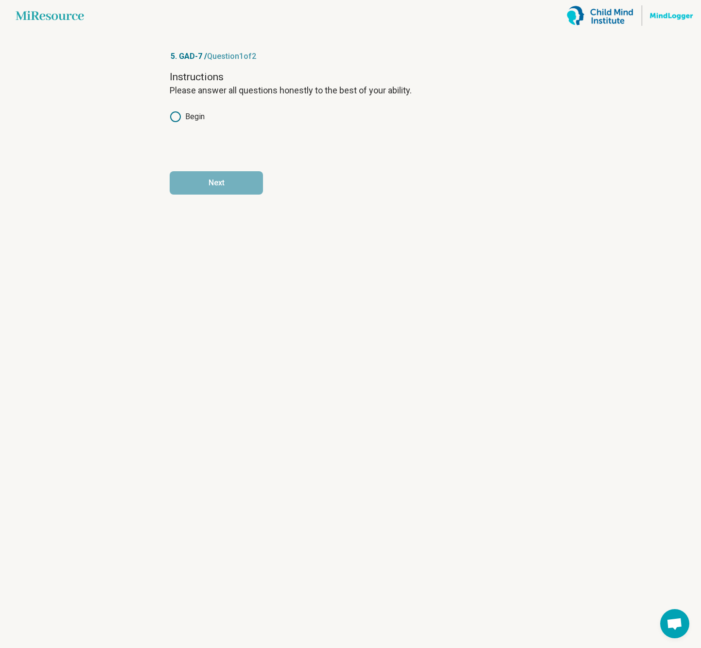
click at [192, 111] on label "Begin" at bounding box center [187, 117] width 35 height 12
click at [229, 177] on button "Next" at bounding box center [216, 182] width 93 height 23
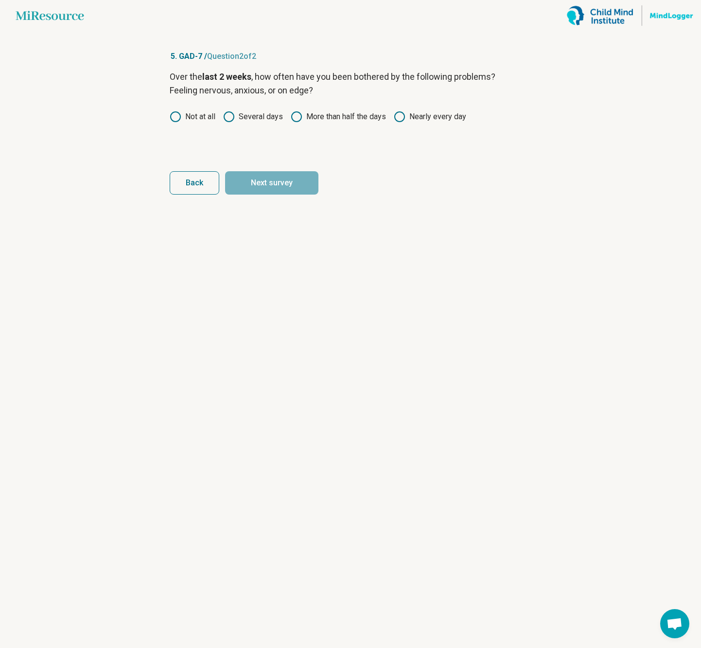
click at [203, 117] on label "Not at all" at bounding box center [193, 117] width 46 height 12
click at [286, 186] on button "Next survey" at bounding box center [271, 182] width 93 height 23
click at [199, 113] on label "Not at all" at bounding box center [193, 117] width 46 height 12
click at [270, 118] on label "Several days" at bounding box center [253, 117] width 60 height 12
click at [271, 182] on button "Next survey" at bounding box center [271, 182] width 93 height 23
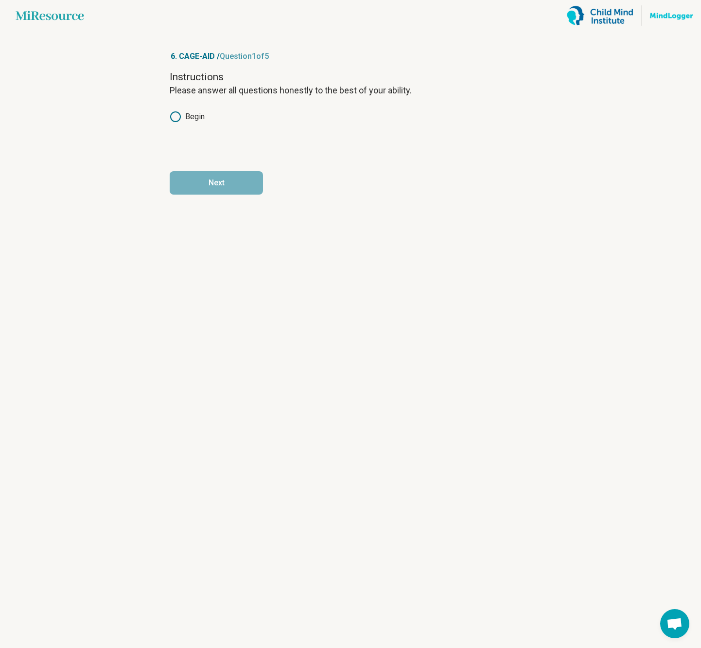
click at [196, 115] on label "Begin" at bounding box center [187, 117] width 35 height 12
click at [223, 184] on button "Next" at bounding box center [216, 182] width 93 height 23
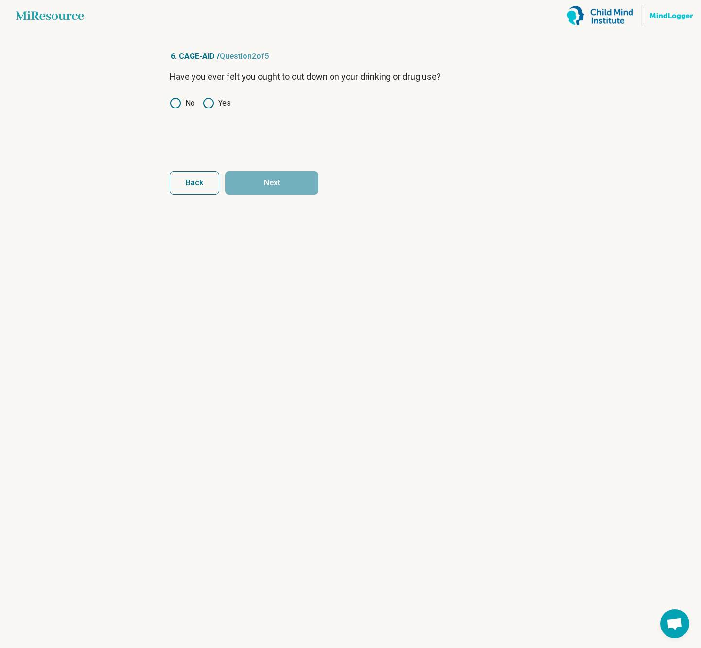
click at [215, 106] on label "Yes" at bounding box center [217, 103] width 28 height 12
click at [276, 192] on button "Next" at bounding box center [271, 182] width 93 height 23
click at [195, 119] on div "Have people annoyed you by criticizing your drinking or drug use? No Yes" at bounding box center [351, 111] width 362 height 82
click at [173, 105] on icon at bounding box center [176, 103] width 12 height 12
click at [245, 176] on button "Next" at bounding box center [271, 182] width 93 height 23
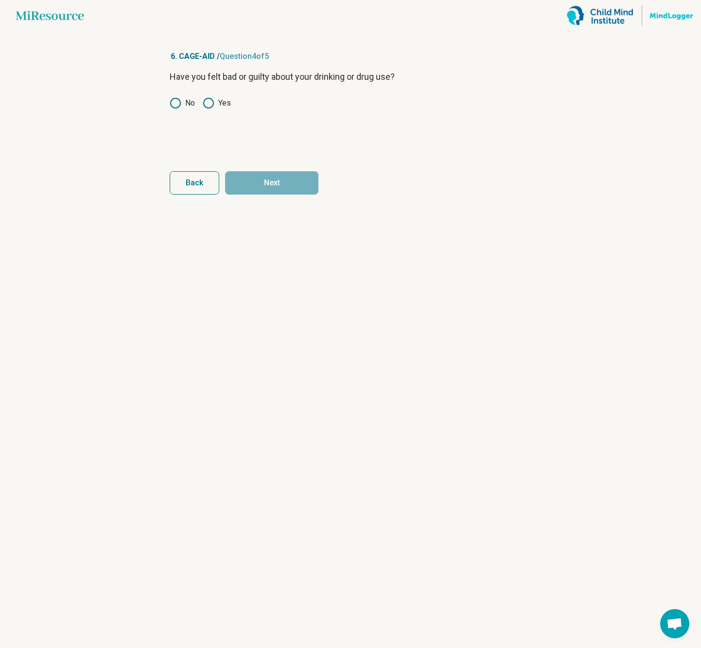
click at [182, 106] on label "No" at bounding box center [182, 103] width 25 height 12
click at [256, 179] on button "Next" at bounding box center [271, 182] width 93 height 23
click at [182, 118] on label "No" at bounding box center [182, 117] width 25 height 12
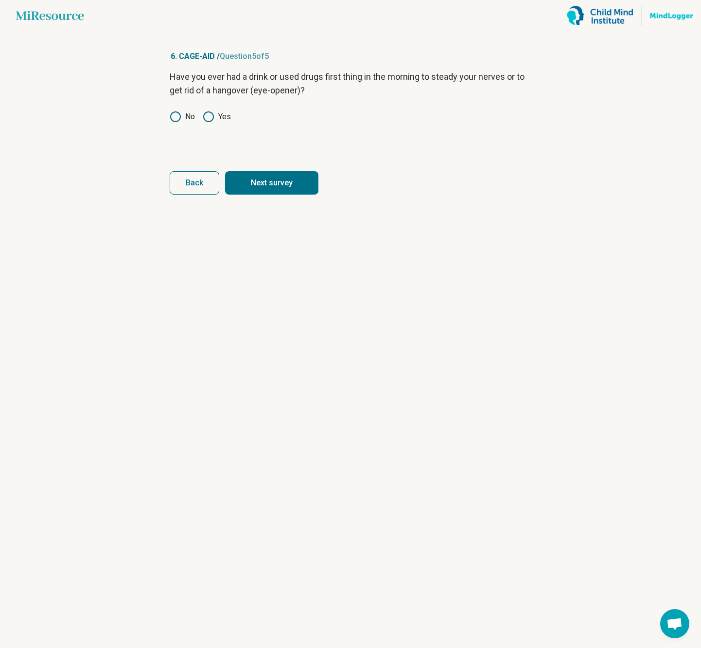
click at [289, 187] on button "Next survey" at bounding box center [271, 182] width 93 height 23
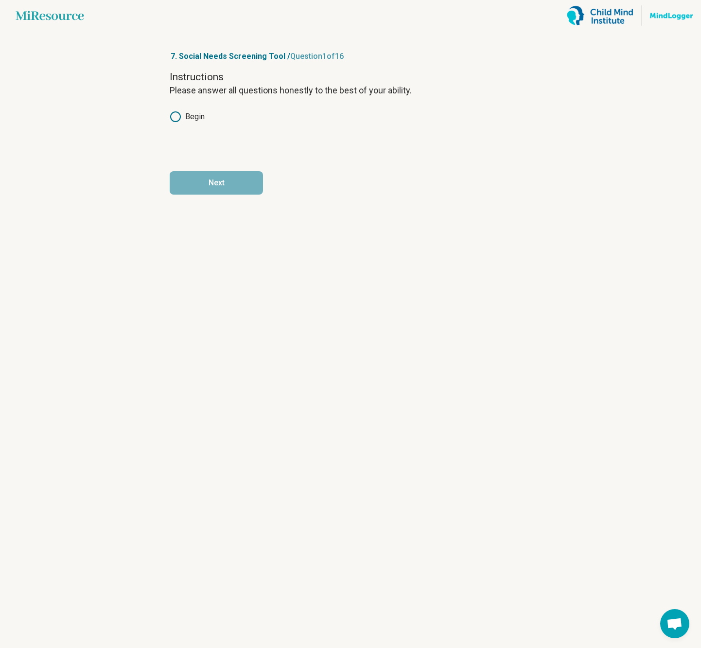
click at [179, 124] on div "Instructions Please answer all questions honestly to the best of your ability. …" at bounding box center [351, 111] width 362 height 82
click at [186, 118] on label "Begin" at bounding box center [187, 117] width 35 height 12
click at [208, 177] on button "Next" at bounding box center [216, 182] width 93 height 23
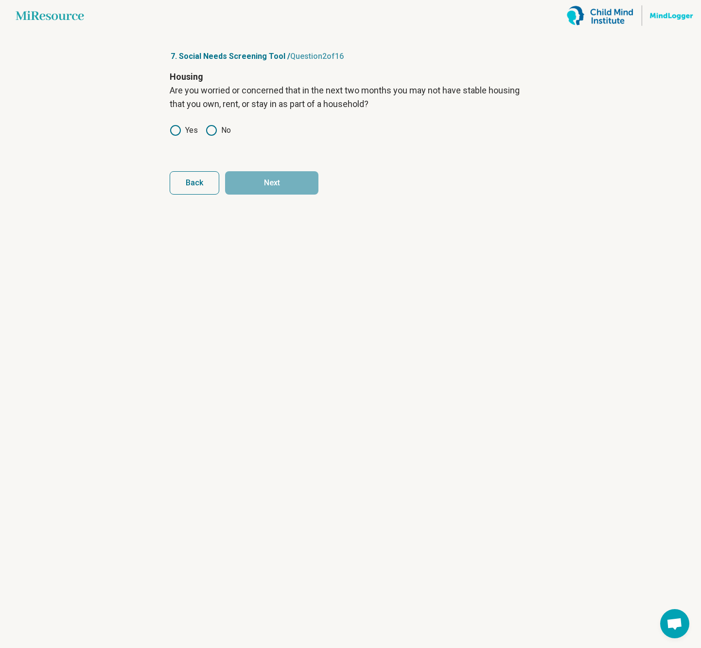
click at [214, 134] on circle at bounding box center [212, 130] width 10 height 10
click at [270, 180] on button "Next" at bounding box center [271, 182] width 93 height 23
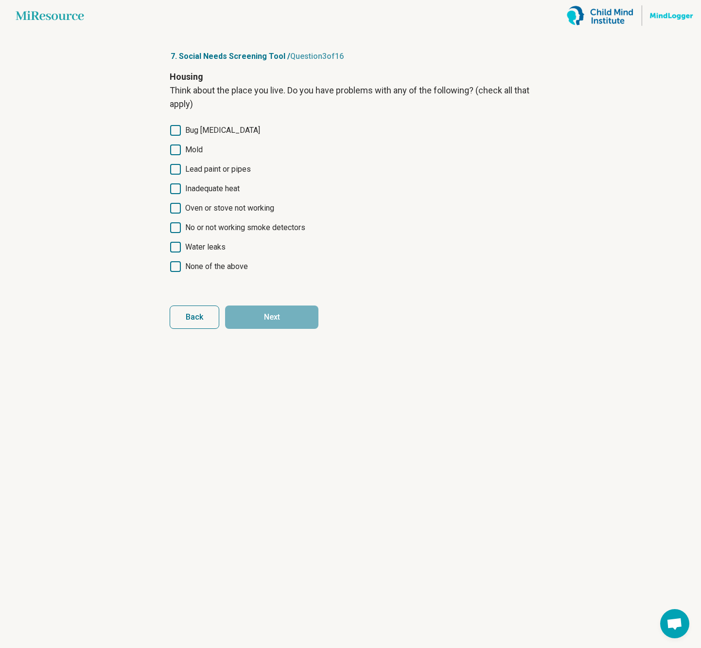
click at [239, 270] on span "None of the above" at bounding box center [216, 267] width 63 height 12
click at [274, 323] on button "Next" at bounding box center [271, 316] width 93 height 23
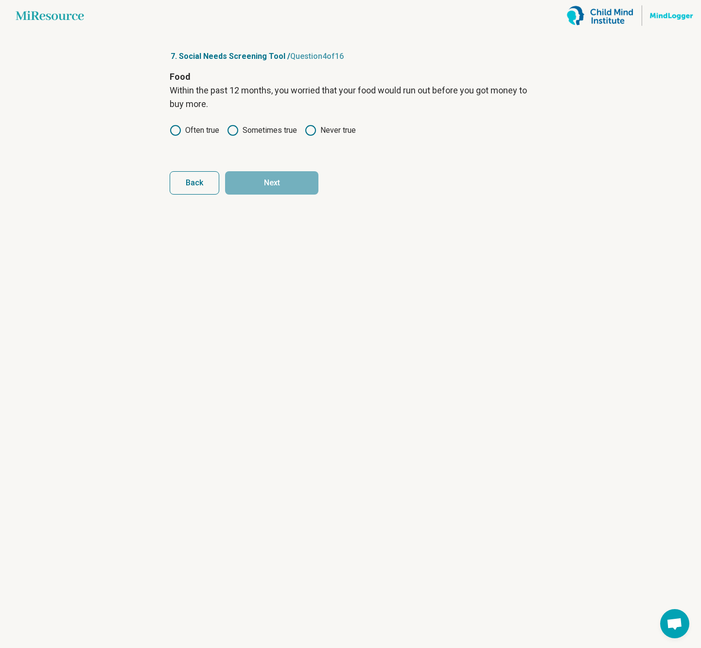
click at [319, 129] on label "Never true" at bounding box center [330, 130] width 51 height 12
click at [276, 176] on button "Next" at bounding box center [271, 182] width 93 height 23
click at [215, 179] on button "Back" at bounding box center [195, 182] width 50 height 23
click at [271, 178] on button "Next" at bounding box center [271, 182] width 93 height 23
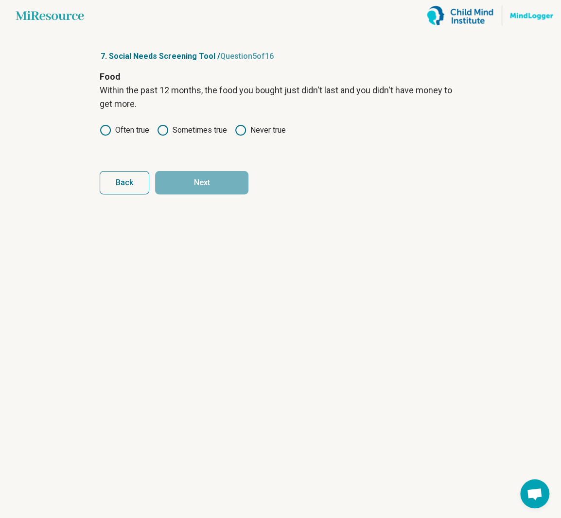
click at [249, 132] on label "Never true" at bounding box center [260, 130] width 51 height 12
click at [226, 177] on button "Next" at bounding box center [201, 182] width 93 height 23
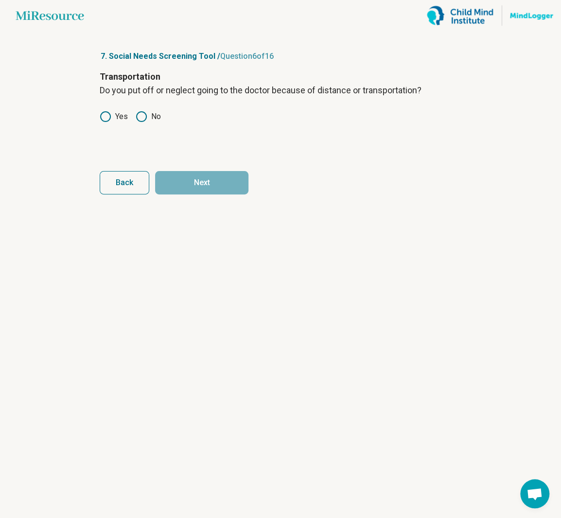
click at [142, 120] on icon at bounding box center [142, 117] width 12 height 12
click at [194, 190] on button "Next" at bounding box center [201, 182] width 93 height 23
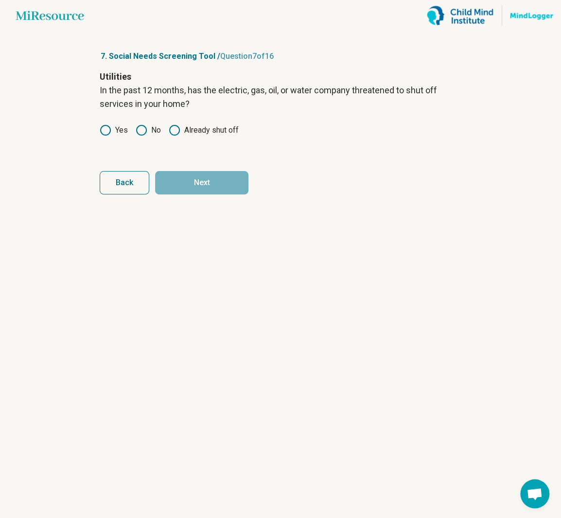
click at [150, 143] on div "Utilities In the past 12 months, has the electric, gas, oil, or water company t…" at bounding box center [281, 111] width 362 height 82
click at [148, 131] on label "No" at bounding box center [148, 130] width 25 height 12
click at [212, 180] on button "Next" at bounding box center [201, 182] width 93 height 23
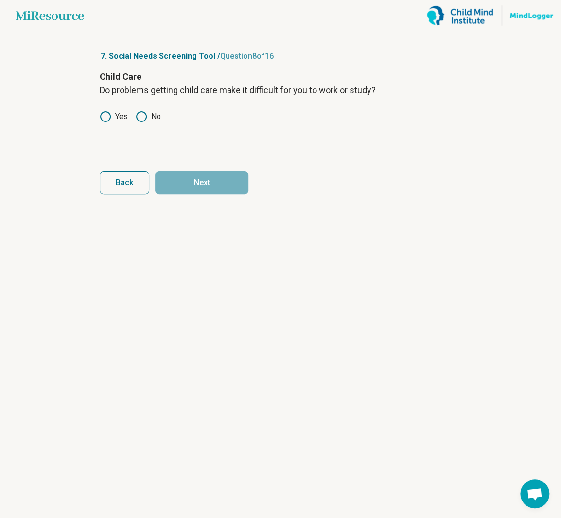
click at [142, 118] on icon at bounding box center [142, 117] width 12 height 12
click at [219, 183] on button "Next" at bounding box center [201, 182] width 93 height 23
click at [122, 119] on label "Yes" at bounding box center [114, 117] width 28 height 12
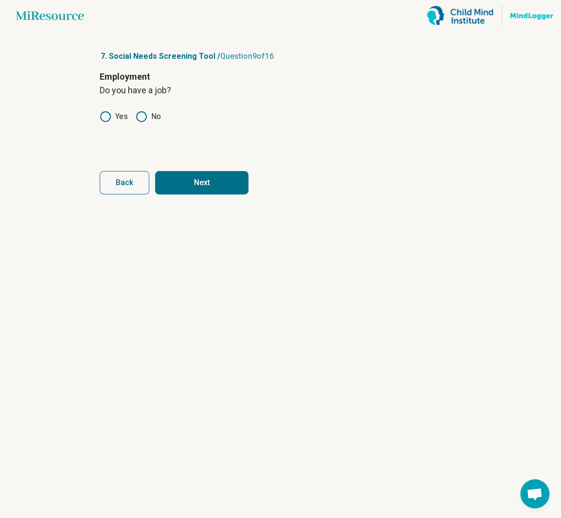
click at [190, 186] on button "Next" at bounding box center [201, 182] width 93 height 23
click at [127, 117] on label "Yes" at bounding box center [114, 117] width 28 height 12
click at [184, 179] on button "Next" at bounding box center [201, 182] width 93 height 23
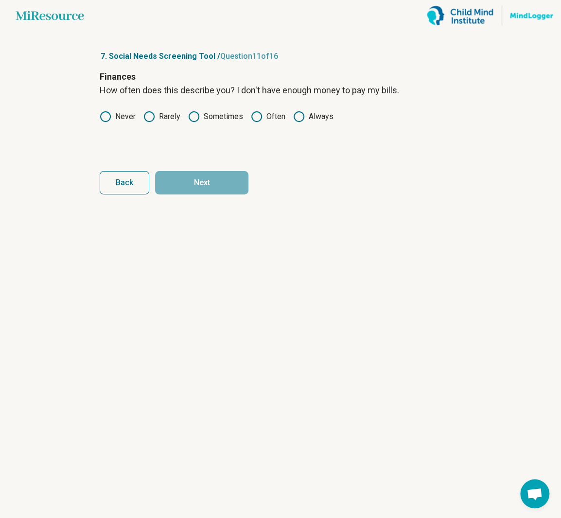
click at [160, 119] on label "Rarely" at bounding box center [161, 117] width 37 height 12
click at [197, 129] on div "Finances How often does this describe you? I don't have enough money to pay my …" at bounding box center [281, 111] width 362 height 82
click at [199, 111] on icon at bounding box center [194, 117] width 12 height 12
click at [207, 174] on button "Next" at bounding box center [201, 182] width 93 height 23
click at [159, 119] on label "Rarely" at bounding box center [161, 117] width 37 height 12
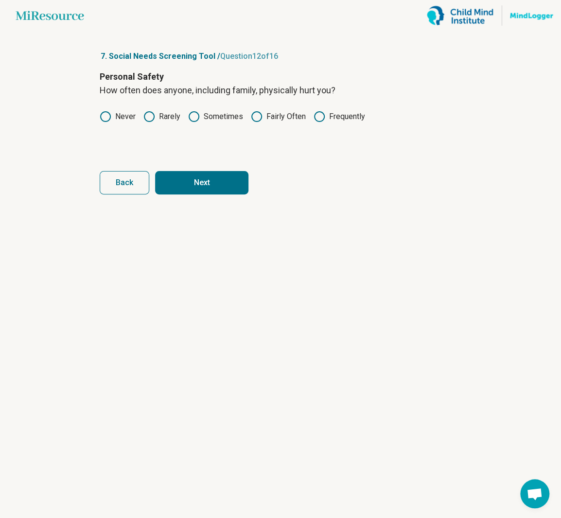
click at [109, 111] on icon at bounding box center [106, 117] width 12 height 12
click at [219, 177] on button "Next" at bounding box center [201, 182] width 93 height 23
click at [118, 116] on label "Never" at bounding box center [118, 117] width 36 height 12
click at [207, 180] on button "Next" at bounding box center [201, 182] width 93 height 23
click at [124, 111] on label "Never" at bounding box center [118, 117] width 36 height 12
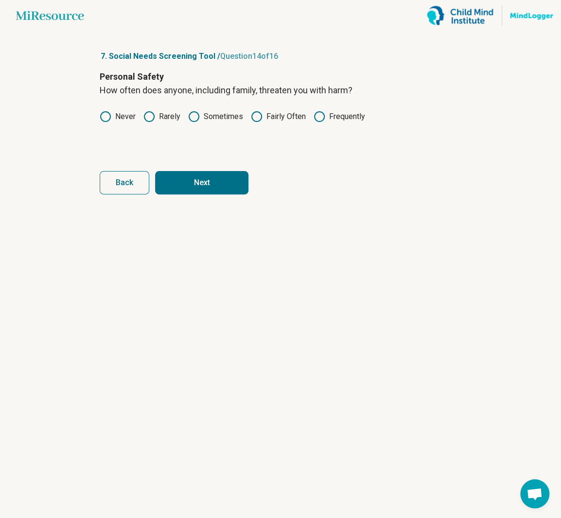
click at [207, 178] on button "Next" at bounding box center [201, 182] width 93 height 23
click at [119, 117] on label "Never" at bounding box center [118, 117] width 36 height 12
click at [216, 198] on article "7. Social Needs Screening Tool / Question 15 of 16 Personal Safety How often do…" at bounding box center [280, 274] width 393 height 487
click at [215, 192] on button "Next" at bounding box center [201, 182] width 93 height 23
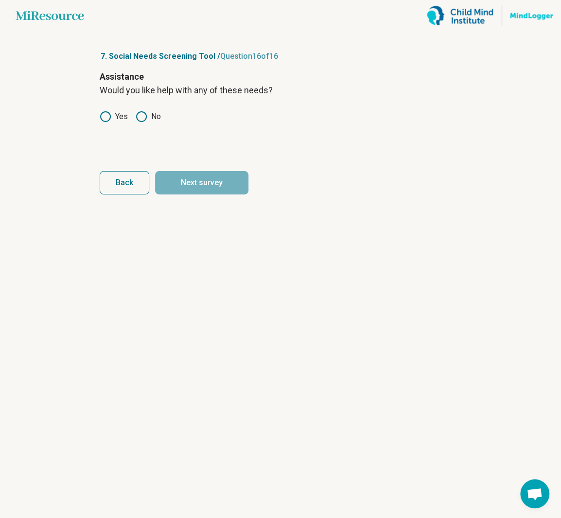
click at [144, 117] on icon at bounding box center [142, 117] width 12 height 12
click at [232, 177] on button "Next survey" at bounding box center [201, 182] width 93 height 23
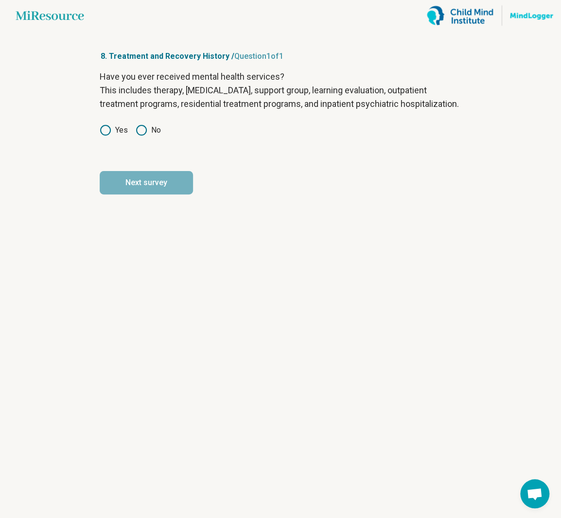
click at [149, 136] on label "No" at bounding box center [148, 130] width 25 height 12
click at [121, 136] on label "Yes" at bounding box center [114, 130] width 28 height 12
click at [161, 193] on button "Next survey" at bounding box center [146, 182] width 93 height 23
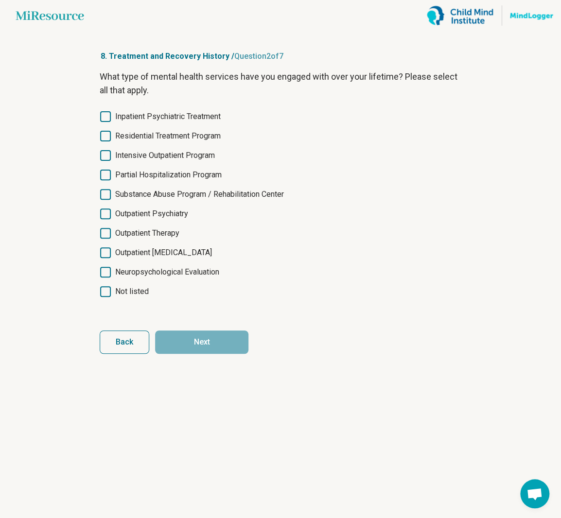
click at [179, 229] on span "Outpatient Therapy" at bounding box center [147, 234] width 64 height 12
click at [190, 108] on div "What type of mental health services have you engaged with over your lifetime? P…" at bounding box center [281, 190] width 362 height 241
click at [177, 233] on span "Outpatient Therapy" at bounding box center [147, 234] width 64 height 12
click at [210, 342] on button "Next" at bounding box center [201, 342] width 93 height 23
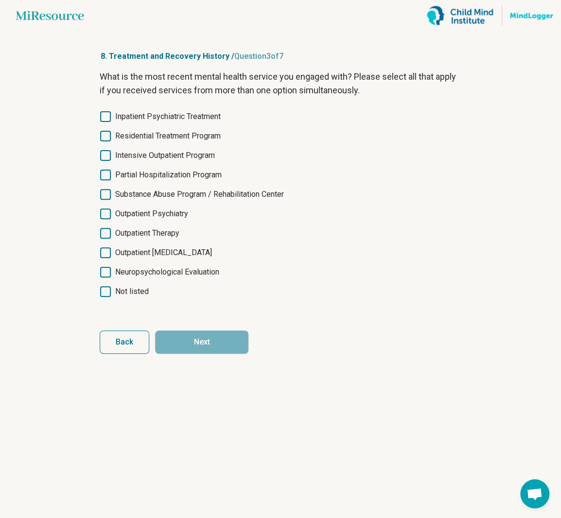
click at [184, 236] on label "Outpatient Therapy" at bounding box center [281, 234] width 362 height 12
click at [216, 337] on button "Next" at bounding box center [201, 342] width 93 height 23
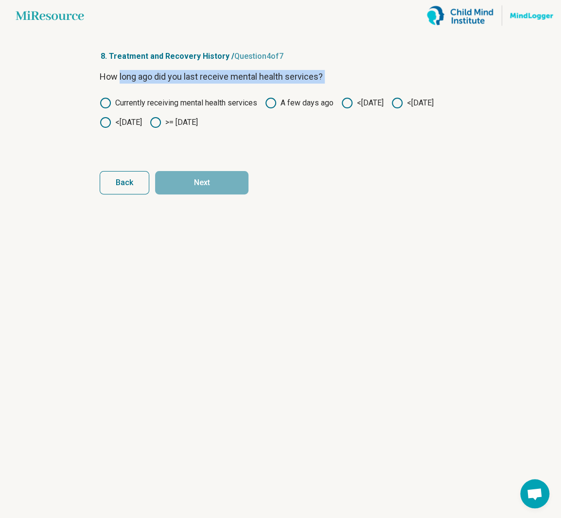
drag, startPoint x: 120, startPoint y: 78, endPoint x: 264, endPoint y: 98, distance: 145.3
click at [239, 95] on div "How long ago did you last receive mental health services? Currently receiving m…" at bounding box center [281, 111] width 362 height 82
click at [268, 81] on p "How long ago did you last receive mental health services?" at bounding box center [281, 77] width 362 height 14
drag, startPoint x: 213, startPoint y: 60, endPoint x: 91, endPoint y: 72, distance: 121.7
click at [91, 72] on article "8. Treatment and Recovery History / Question 4 of 7 How long ago did you last r…" at bounding box center [280, 274] width 393 height 487
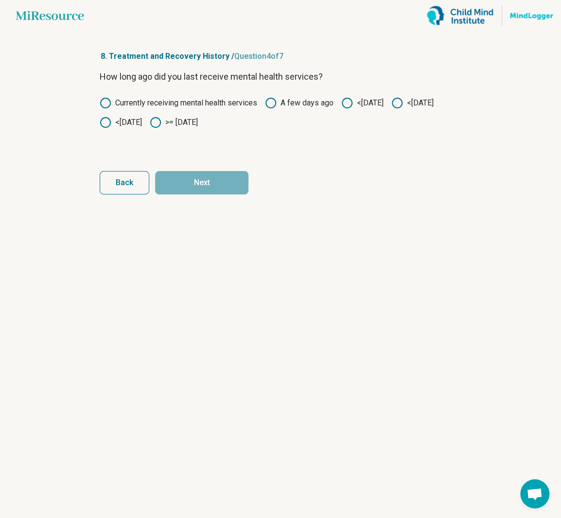
click at [93, 55] on article "8. Treatment and Recovery History / Question 4 of 7 How long ago did you last r…" at bounding box center [280, 274] width 393 height 487
drag, startPoint x: 111, startPoint y: 54, endPoint x: 198, endPoint y: 68, distance: 87.5
click at [198, 68] on article "8. Treatment and Recovery History / Question 4 of 7 How long ago did you last r…" at bounding box center [280, 274] width 393 height 487
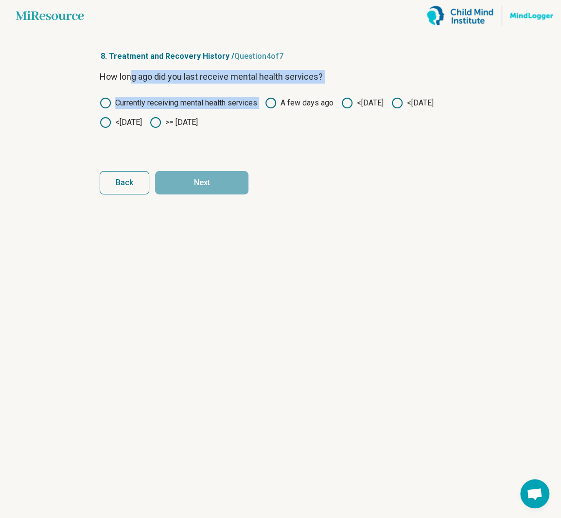
drag, startPoint x: 131, startPoint y: 78, endPoint x: 282, endPoint y: 88, distance: 151.5
click at [282, 88] on div "How long ago did you last receive mental health services? Currently receiving m…" at bounding box center [281, 111] width 362 height 82
click at [283, 87] on div "How long ago did you last receive mental health services? Currently receiving m…" at bounding box center [281, 111] width 362 height 82
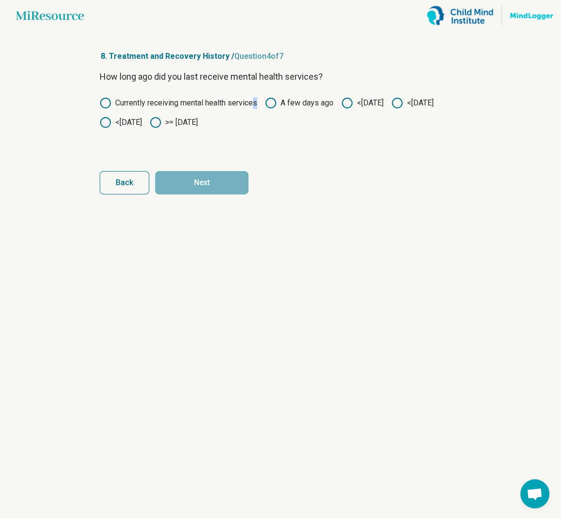
click at [253, 106] on div "Currently receiving mental health services A few days ago <[DATE] <[DATE] <[DAT…" at bounding box center [281, 112] width 362 height 31
click at [253, 106] on label "Currently receiving mental health services" at bounding box center [179, 103] width 158 height 12
click at [113, 185] on button "Back" at bounding box center [125, 182] width 50 height 23
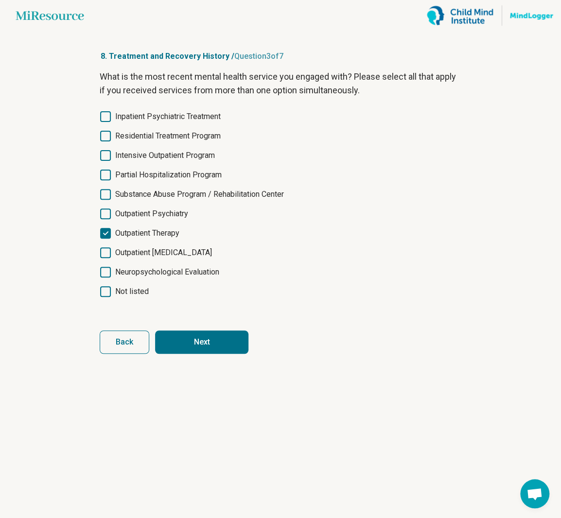
click at [216, 340] on button "Next" at bounding box center [201, 342] width 93 height 23
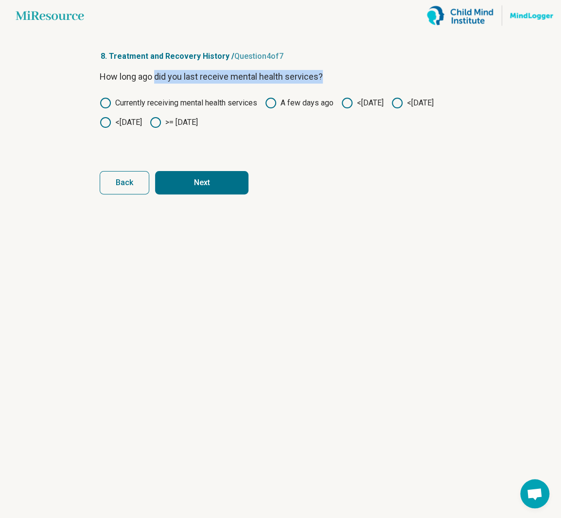
drag, startPoint x: 157, startPoint y: 75, endPoint x: 331, endPoint y: 74, distance: 173.6
click at [331, 74] on p "How long ago did you last receive mental health services?" at bounding box center [281, 77] width 362 height 14
click at [324, 74] on p "How long ago did you last receive mental health services?" at bounding box center [281, 77] width 362 height 14
drag, startPoint x: 106, startPoint y: 73, endPoint x: 251, endPoint y: 102, distance: 148.2
click at [251, 102] on div "How long ago did you last receive mental health services? Currently receiving m…" at bounding box center [281, 111] width 362 height 82
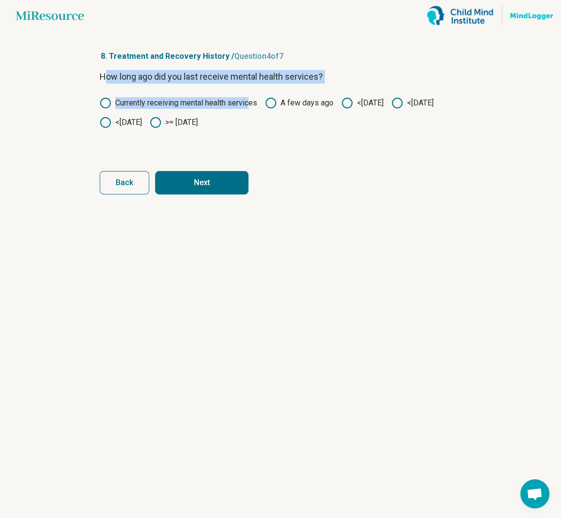
click at [234, 78] on p "How long ago did you last receive mental health services?" at bounding box center [281, 77] width 362 height 14
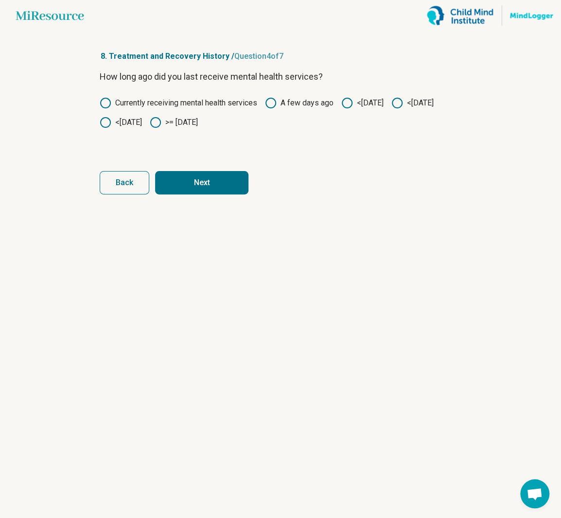
click at [347, 111] on div "Currently receiving mental health services A few days ago <[DATE] <[DATE] <[DAT…" at bounding box center [281, 112] width 362 height 31
click at [356, 106] on label "<[DATE]" at bounding box center [362, 103] width 42 height 12
click at [231, 188] on button "Next" at bounding box center [201, 182] width 93 height 23
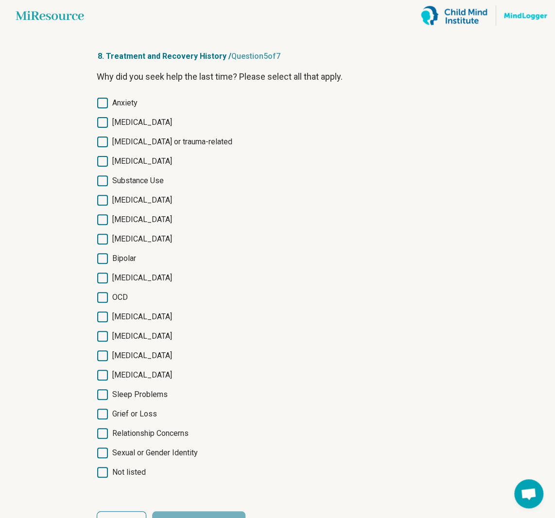
click at [128, 113] on div "Anxiety [MEDICAL_DATA] [MEDICAL_DATA] or trauma-related [MEDICAL_DATA] Substanc…" at bounding box center [278, 287] width 362 height 381
click at [128, 108] on div "Anxiety [MEDICAL_DATA] [MEDICAL_DATA] or trauma-related [MEDICAL_DATA] Substanc…" at bounding box center [278, 287] width 362 height 381
click at [97, 103] on icon at bounding box center [102, 103] width 11 height 11
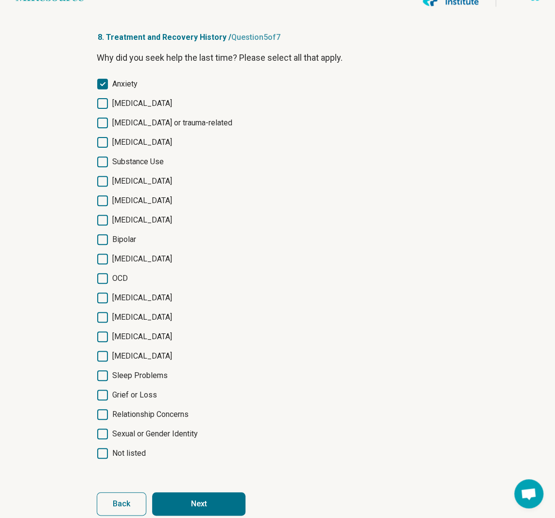
scroll to position [29, 0]
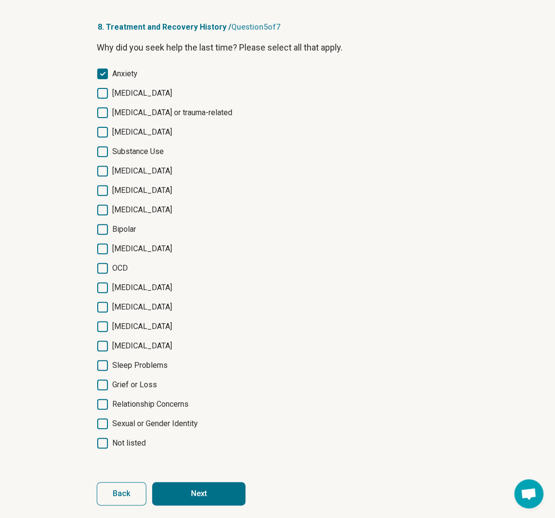
click at [221, 488] on button "Next" at bounding box center [198, 493] width 93 height 23
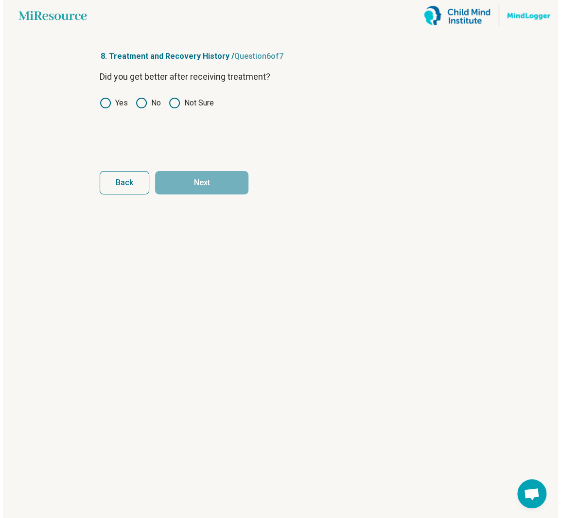
scroll to position [0, 0]
click at [139, 104] on icon at bounding box center [142, 103] width 12 height 12
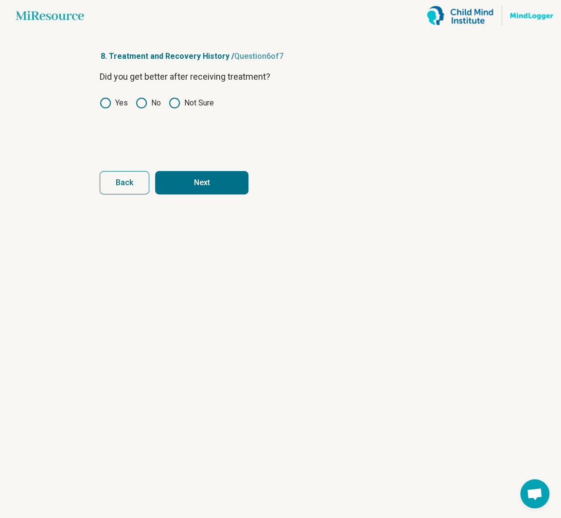
drag, startPoint x: 113, startPoint y: 106, endPoint x: 151, endPoint y: 118, distance: 39.5
click at [113, 106] on label "Yes" at bounding box center [114, 103] width 28 height 12
click at [219, 178] on button "Next" at bounding box center [201, 182] width 93 height 23
click at [139, 105] on icon at bounding box center [142, 103] width 12 height 12
click at [118, 102] on label "Yes" at bounding box center [114, 103] width 28 height 12
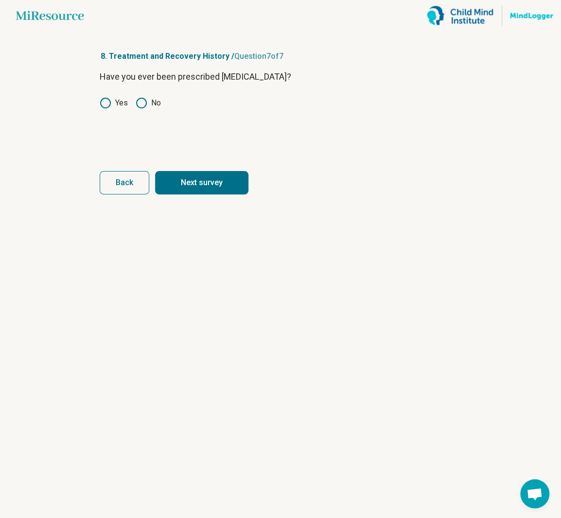
click at [238, 193] on button "Next survey" at bounding box center [201, 182] width 93 height 23
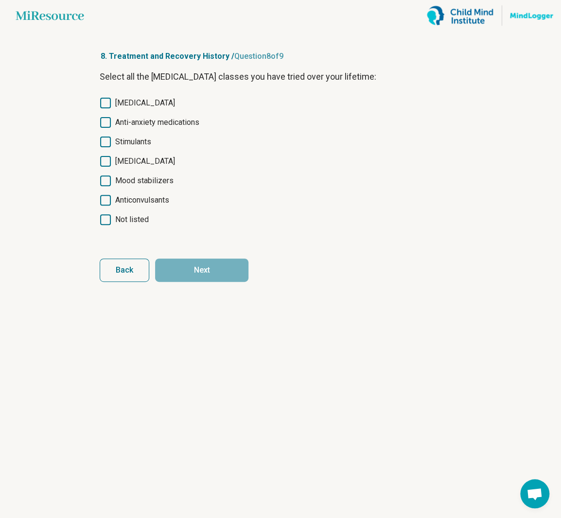
click at [150, 108] on span "[MEDICAL_DATA]" at bounding box center [145, 103] width 60 height 12
click at [230, 274] on button "Next" at bounding box center [201, 270] width 93 height 23
click at [134, 212] on div "[MEDICAL_DATA] Anti-anxiety medications Stimulants [MEDICAL_DATA] Mood stabiliz…" at bounding box center [281, 161] width 362 height 128
click at [136, 218] on span "Not listed" at bounding box center [132, 220] width 34 height 12
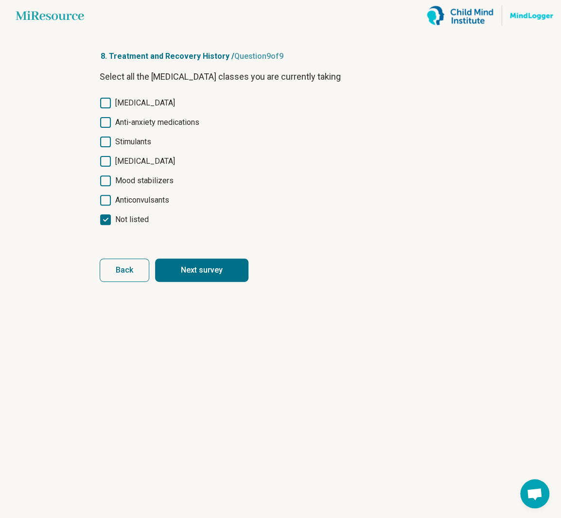
click at [198, 268] on button "Next survey" at bounding box center [201, 270] width 93 height 23
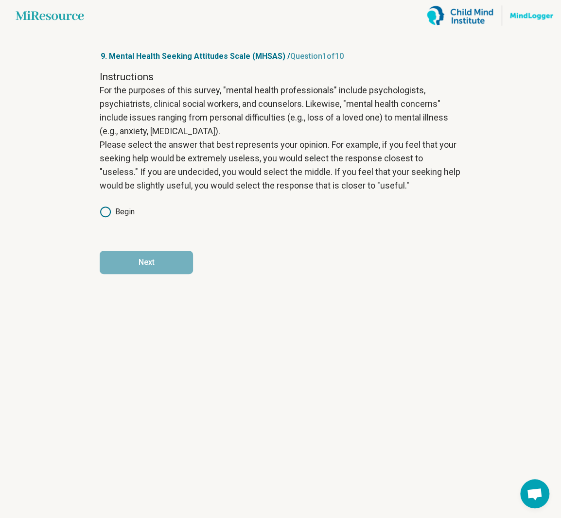
click at [127, 213] on label "Begin" at bounding box center [117, 212] width 35 height 12
click at [160, 268] on button "Next" at bounding box center [146, 262] width 93 height 23
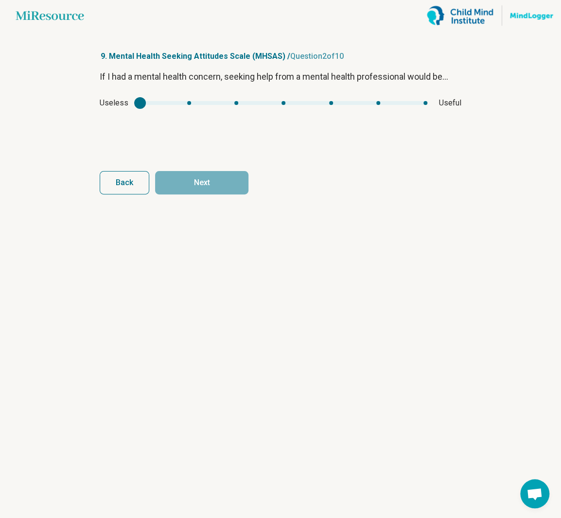
drag, startPoint x: 131, startPoint y: 101, endPoint x: 187, endPoint y: 104, distance: 56.0
click at [187, 104] on div "Useless Useful" at bounding box center [281, 103] width 362 height 12
drag, startPoint x: 164, startPoint y: 107, endPoint x: 266, endPoint y: 110, distance: 101.7
click at [264, 110] on div "If I had a mental health concern, seeking help from a mental health professiona…" at bounding box center [281, 111] width 362 height 82
click at [399, 105] on div "Useless Useful" at bounding box center [281, 103] width 362 height 12
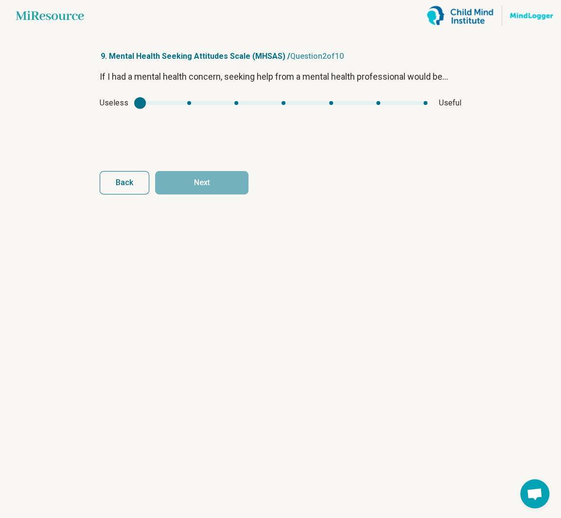
type input "*"
click at [375, 105] on div "mhsas1" at bounding box center [283, 103] width 287 height 4
click at [214, 188] on button "Next" at bounding box center [201, 182] width 93 height 23
click at [181, 103] on div "mhsas2" at bounding box center [276, 103] width 265 height 4
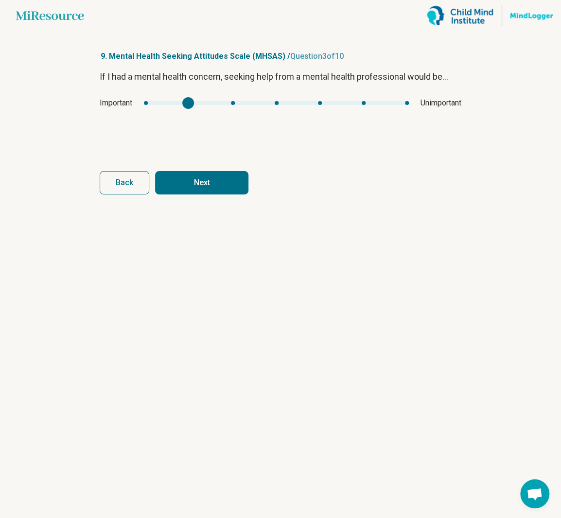
drag, startPoint x: 193, startPoint y: 95, endPoint x: 246, endPoint y: 103, distance: 53.1
click at [246, 103] on div "If I had a mental health concern, seeking help from a mental health professiona…" at bounding box center [281, 111] width 362 height 82
type input "*"
click at [219, 107] on div "Important Unimportant" at bounding box center [281, 103] width 362 height 12
click at [222, 181] on button "Next" at bounding box center [201, 182] width 93 height 23
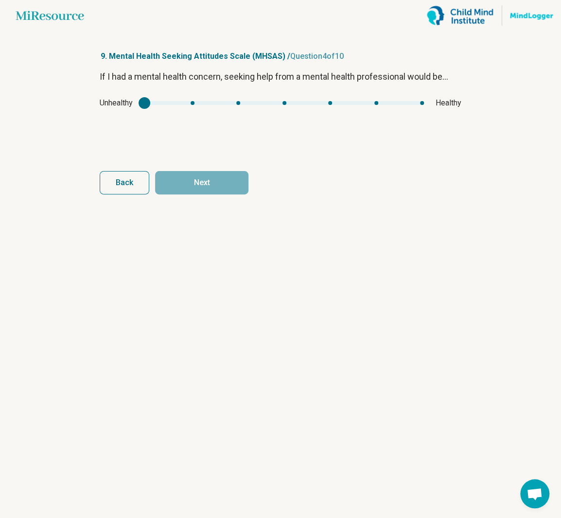
click at [203, 114] on div "If I had a mental health concern, seeking help from a mental health professiona…" at bounding box center [281, 111] width 362 height 82
click at [218, 108] on div "Unhealthy Healthy" at bounding box center [281, 103] width 362 height 12
click at [234, 106] on div "Unhealthy Healthy" at bounding box center [281, 103] width 362 height 12
click at [236, 104] on div "mhsas3" at bounding box center [284, 103] width 280 height 4
type input "*"
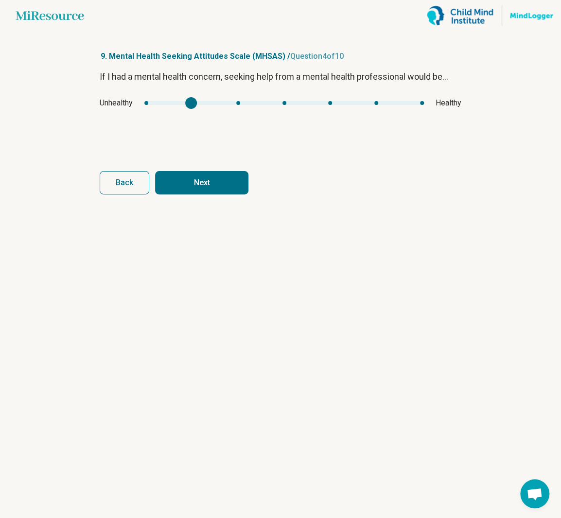
click at [182, 104] on div "mhsas3" at bounding box center [284, 103] width 280 height 4
click at [210, 189] on button "Next" at bounding box center [201, 182] width 93 height 23
click at [135, 187] on button "Back" at bounding box center [125, 182] width 50 height 23
type input "*"
click at [369, 102] on div "mhsas3" at bounding box center [284, 103] width 280 height 4
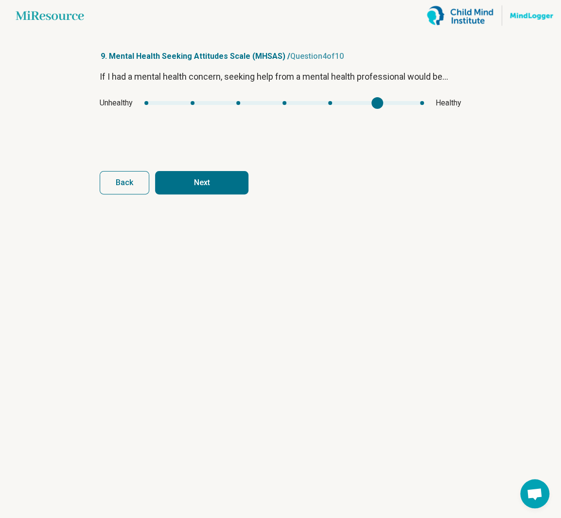
click at [234, 185] on button "Next" at bounding box center [201, 182] width 93 height 23
type input "*"
click at [377, 104] on div "mhsas4" at bounding box center [284, 103] width 270 height 4
click at [198, 194] on button "Next" at bounding box center [201, 182] width 93 height 23
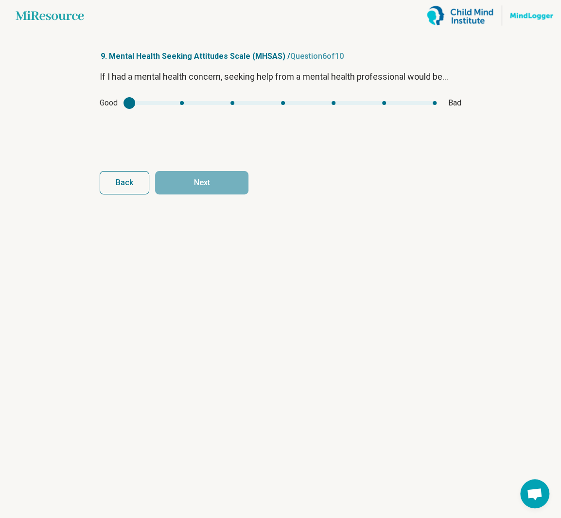
click at [187, 96] on div "If I had a mental health concern, seeking help from a mental health professiona…" at bounding box center [281, 111] width 362 height 82
click at [187, 105] on div "Good Bad" at bounding box center [281, 103] width 362 height 12
click at [172, 106] on div "Good Bad" at bounding box center [281, 103] width 362 height 12
click at [129, 104] on div "mhsas5" at bounding box center [130, 103] width 12 height 12
click at [131, 106] on div "mhsas5" at bounding box center [130, 103] width 12 height 12
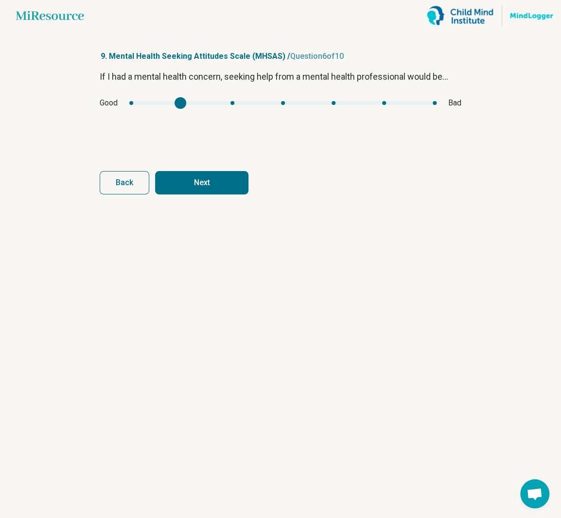
click at [169, 108] on div "Good Bad" at bounding box center [281, 103] width 362 height 12
drag, startPoint x: 166, startPoint y: 106, endPoint x: 127, endPoint y: 105, distance: 38.4
click at [127, 105] on div "Good Bad" at bounding box center [281, 103] width 362 height 12
type input "*"
click at [135, 103] on div "mhsas5" at bounding box center [282, 103] width 307 height 4
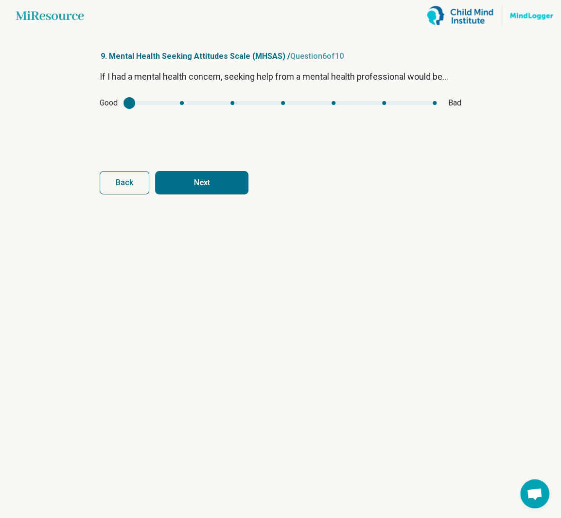
click at [206, 176] on button "Next" at bounding box center [201, 182] width 93 height 23
click at [134, 100] on div "mhsas6" at bounding box center [137, 103] width 12 height 12
click at [137, 103] on div "mhsas6" at bounding box center [137, 103] width 12 height 12
click at [138, 106] on div "mhsas6" at bounding box center [137, 103] width 12 height 12
type input "*"
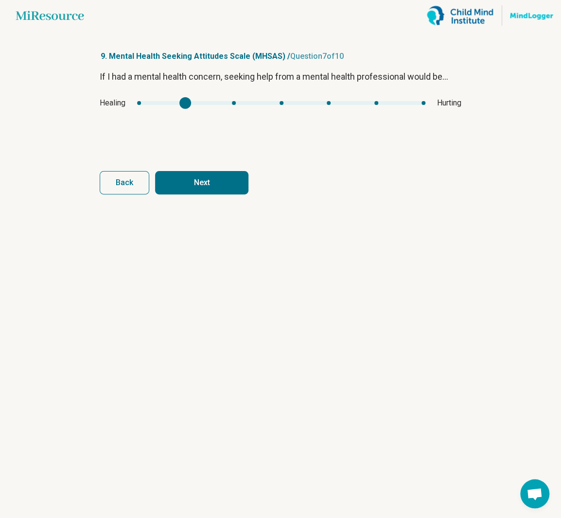
click at [186, 112] on div "If I had a mental health concern, seeking help from a mental health professiona…" at bounding box center [281, 111] width 362 height 82
drag, startPoint x: 186, startPoint y: 109, endPoint x: 99, endPoint y: 105, distance: 86.7
click at [100, 105] on div "If I had a mental health concern, seeking help from a mental health professiona…" at bounding box center [281, 111] width 362 height 82
click at [184, 183] on button "Next" at bounding box center [201, 182] width 93 height 23
click at [366, 126] on div "If I had a mental health concern, seeking help from a mental health professiona…" at bounding box center [281, 111] width 362 height 82
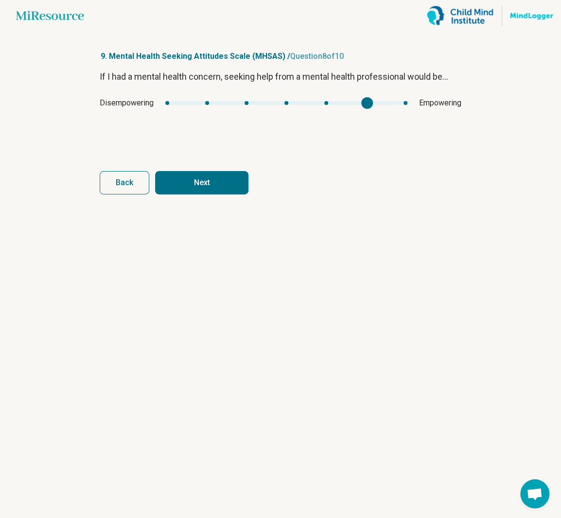
click at [326, 104] on div "Disempowering Empowering" at bounding box center [281, 103] width 362 height 12
type input "*"
click at [339, 103] on div "mhsas7" at bounding box center [286, 103] width 242 height 4
click at [239, 179] on button "Next" at bounding box center [201, 182] width 93 height 23
click at [152, 104] on div "mhsas8" at bounding box center [276, 103] width 261 height 4
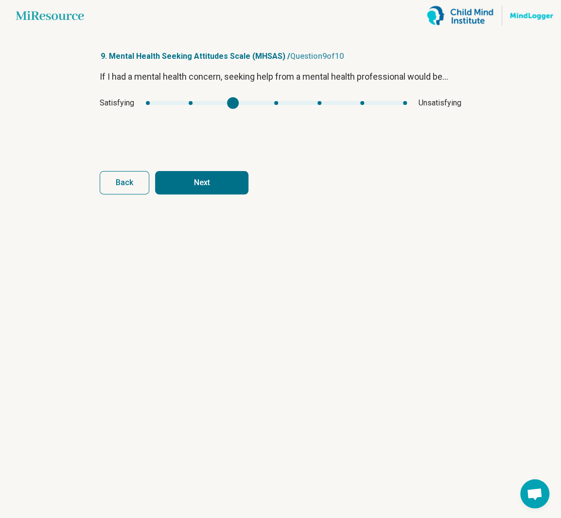
type input "*"
click at [186, 114] on div "If I had a mental health concern, seeking help from a mental health professiona…" at bounding box center [281, 111] width 362 height 82
click at [216, 190] on button "Next" at bounding box center [201, 182] width 93 height 23
click at [219, 117] on div "If I had a mental health concern, seeking help from a mental health professiona…" at bounding box center [281, 111] width 362 height 82
click at [225, 178] on button "Next survey" at bounding box center [201, 182] width 93 height 23
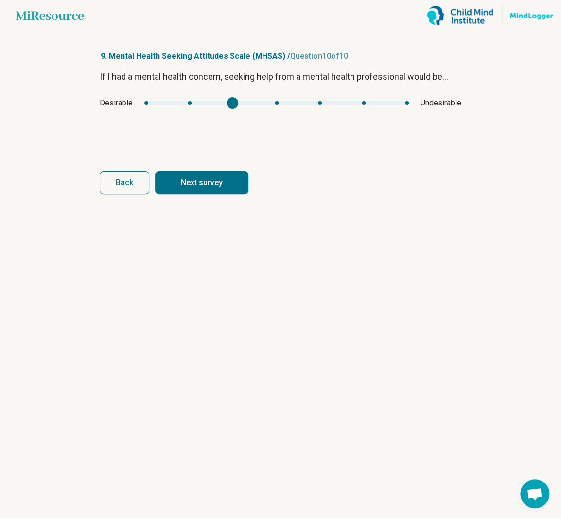
type input "*"
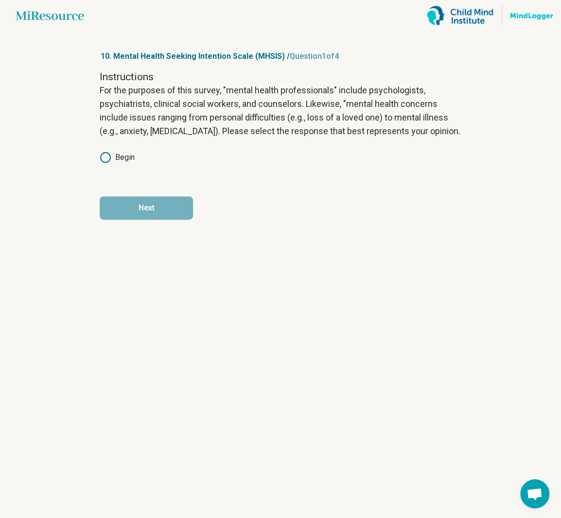
click at [136, 164] on div "Instructions For the purposes of this survey, "mental health professionals" inc…" at bounding box center [281, 123] width 362 height 107
click at [126, 159] on label "Begin" at bounding box center [117, 158] width 35 height 12
click at [156, 221] on article "10. Mental Health Seeking Intention Scale (MHSIS) / Question 1 of 4 Instruction…" at bounding box center [280, 274] width 393 height 487
click at [158, 208] on button "Next" at bounding box center [146, 207] width 93 height 23
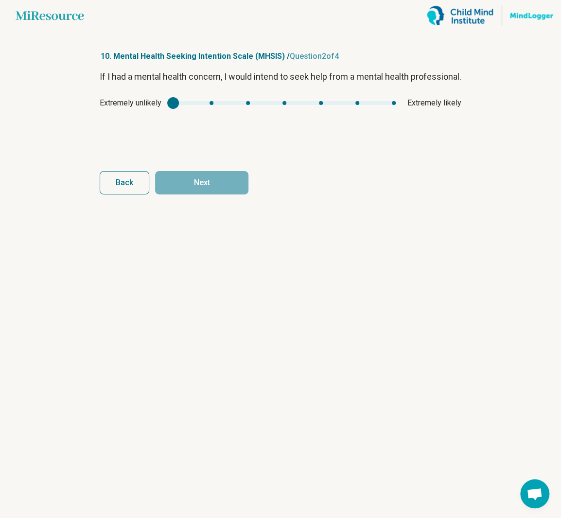
drag, startPoint x: 174, startPoint y: 124, endPoint x: 322, endPoint y: 133, distance: 148.5
click at [322, 133] on div "If I had a mental health concern, I would intend to seek help from a mental hea…" at bounding box center [281, 111] width 362 height 82
click at [352, 109] on div "Extremely unlikely Extremely likely" at bounding box center [281, 103] width 362 height 12
type input "*"
click at [359, 105] on div "mhsis1" at bounding box center [284, 103] width 223 height 4
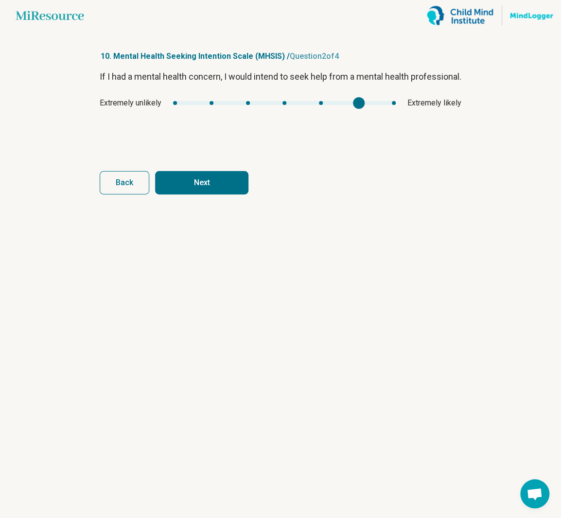
click at [225, 184] on button "Next" at bounding box center [201, 182] width 93 height 23
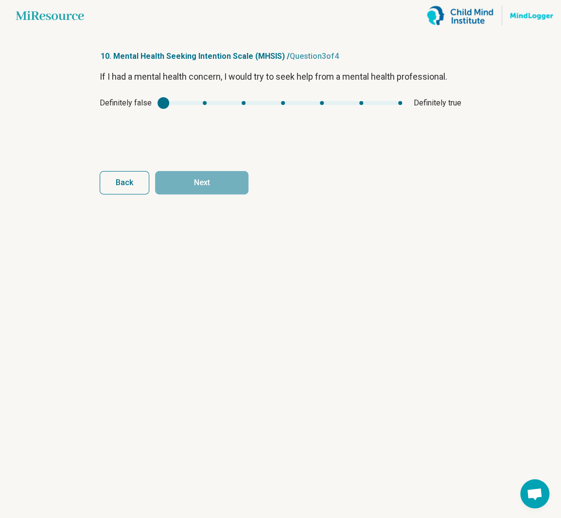
type input "*"
click at [346, 102] on div "mhsis2" at bounding box center [282, 103] width 239 height 4
click at [237, 185] on button "Next" at bounding box center [201, 182] width 93 height 23
click at [373, 100] on div "Strongly disagree Strongly agree" at bounding box center [281, 103] width 362 height 12
click at [376, 104] on div "mhsis3" at bounding box center [286, 103] width 229 height 4
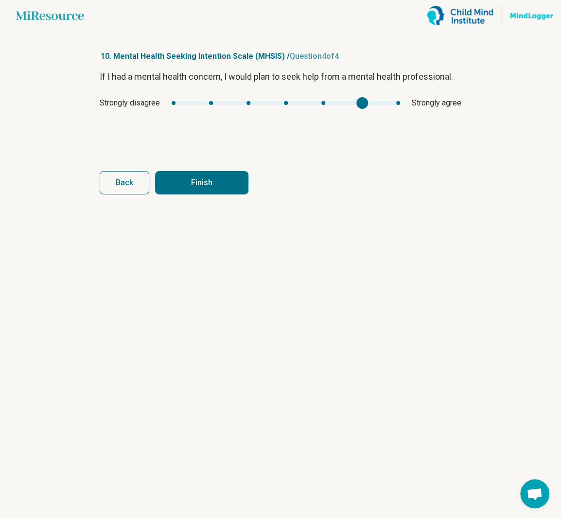
click at [391, 101] on div "mhsis3" at bounding box center [286, 103] width 229 height 4
click at [217, 181] on button "Finish" at bounding box center [201, 182] width 93 height 23
type input "*"
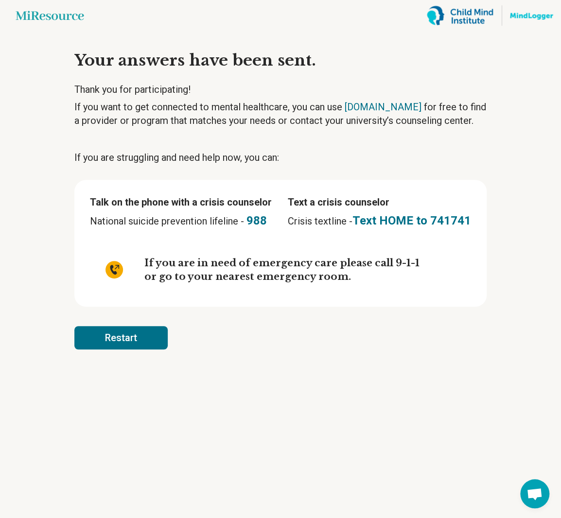
click at [139, 341] on button "Restart" at bounding box center [120, 337] width 93 height 23
